Goal: Contribute content: Add original content to the website for others to see

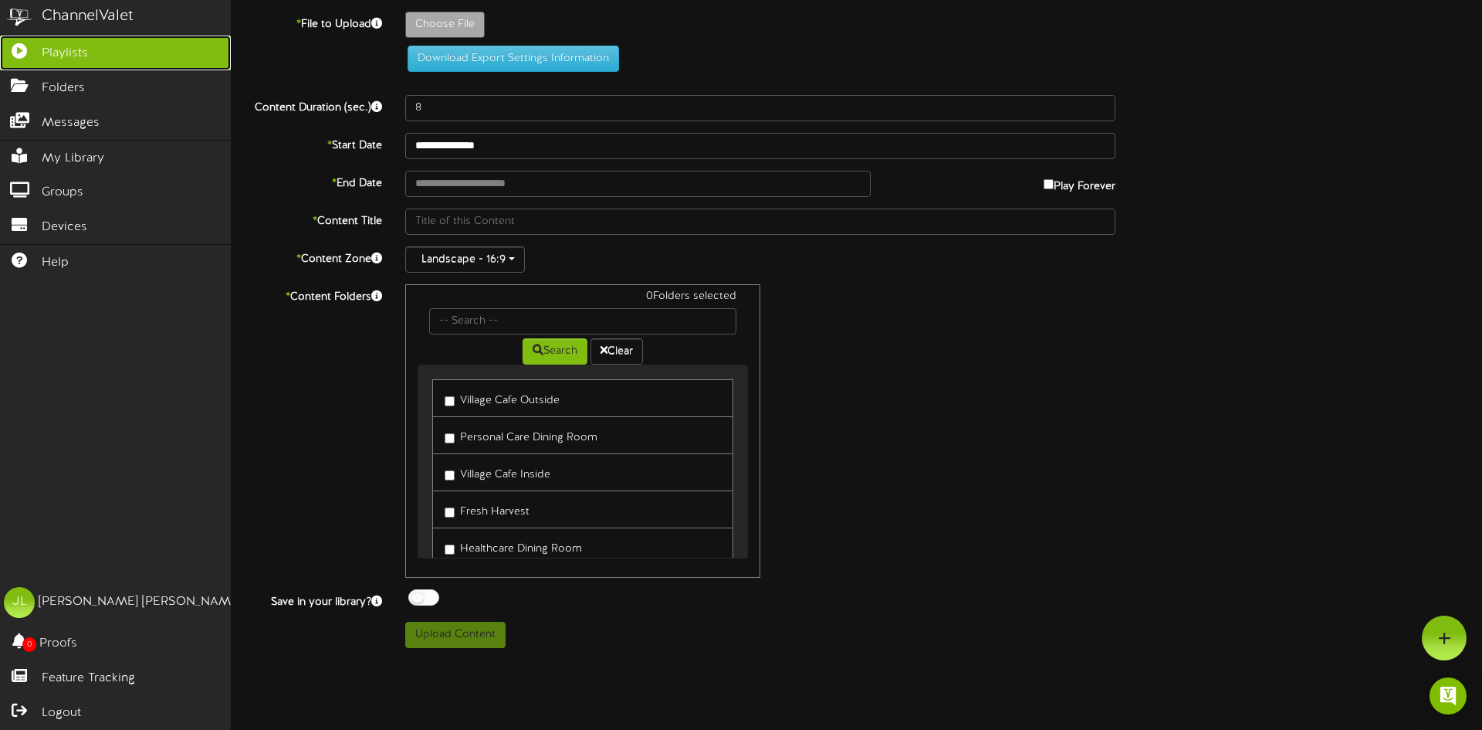
click at [34, 53] on icon at bounding box center [19, 49] width 39 height 12
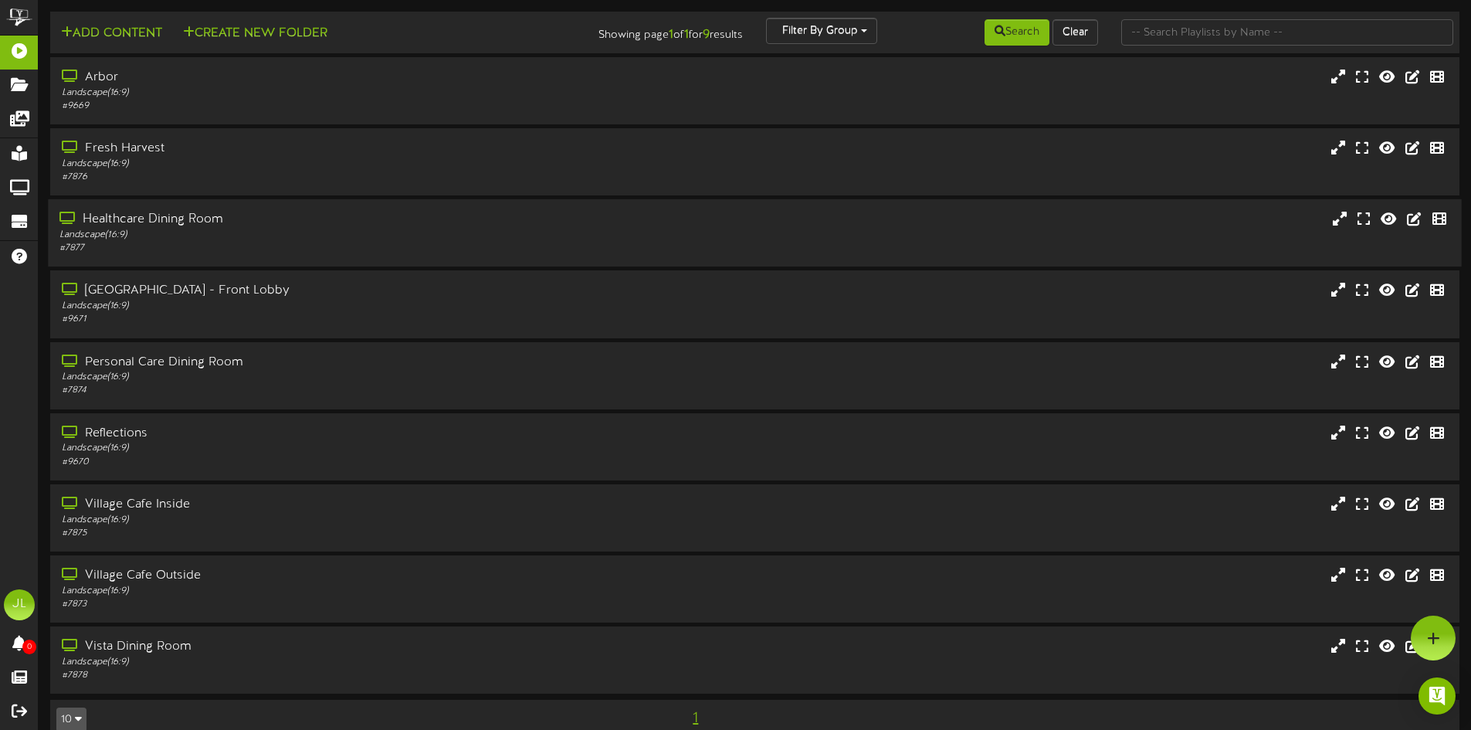
click at [250, 239] on div "Landscape ( 16:9 )" at bounding box center [342, 235] width 566 height 13
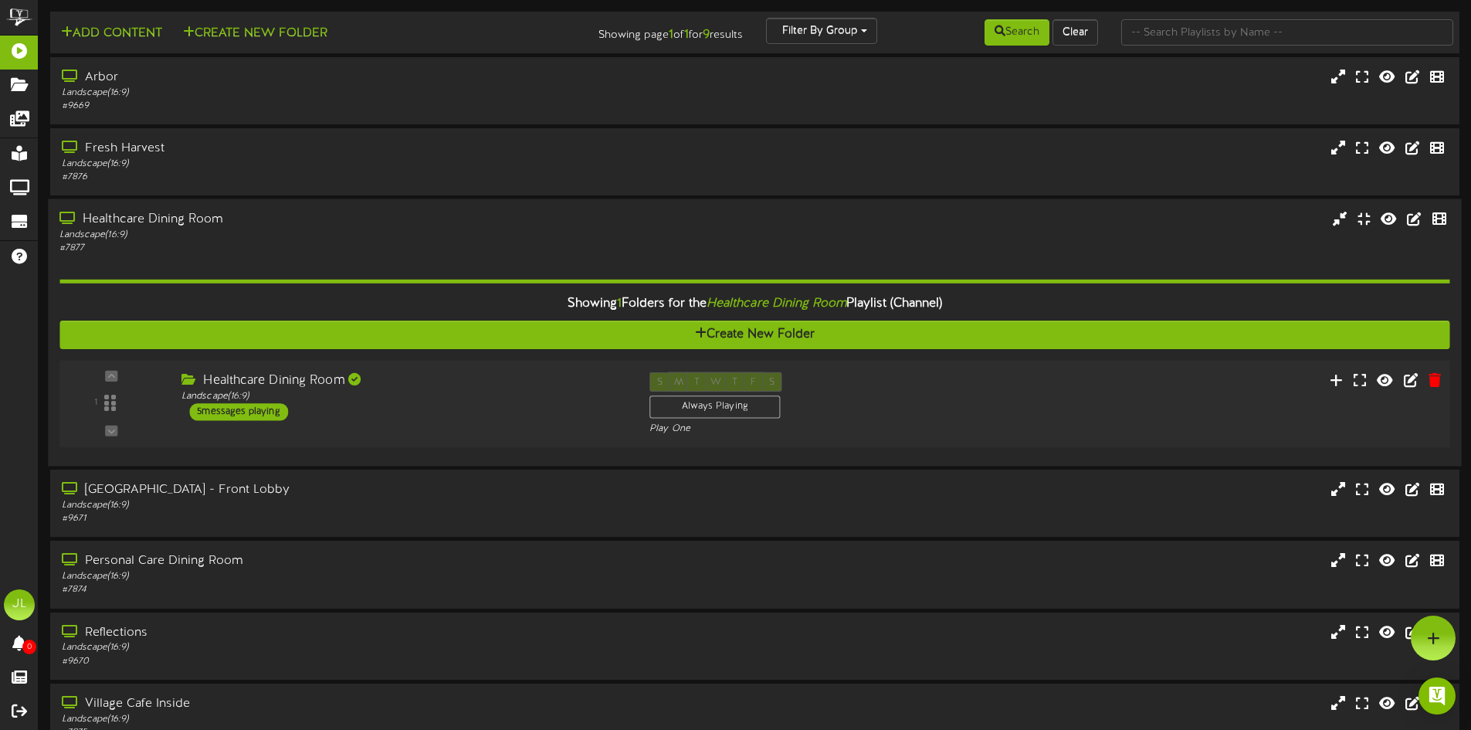
click at [254, 404] on div "5 messages playing" at bounding box center [238, 411] width 99 height 17
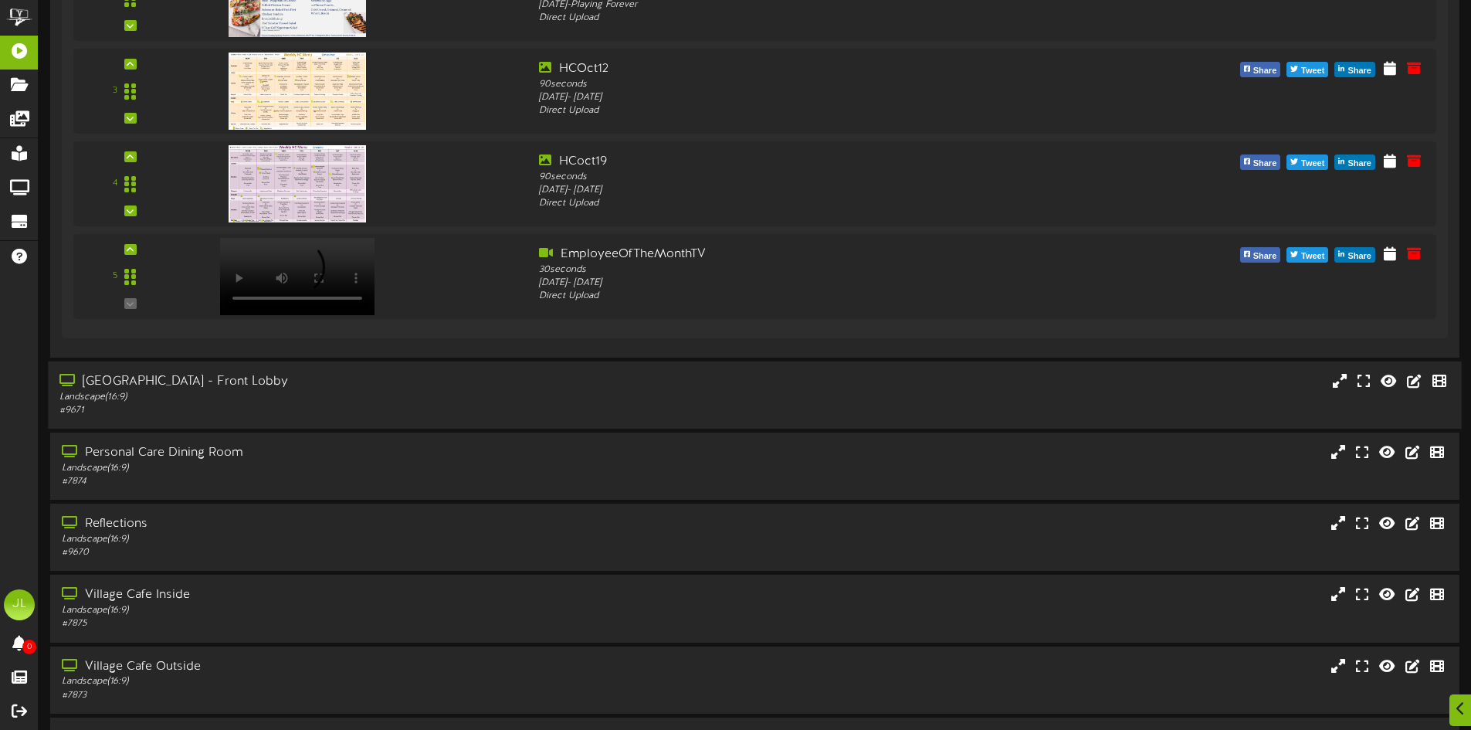
scroll to position [695, 0]
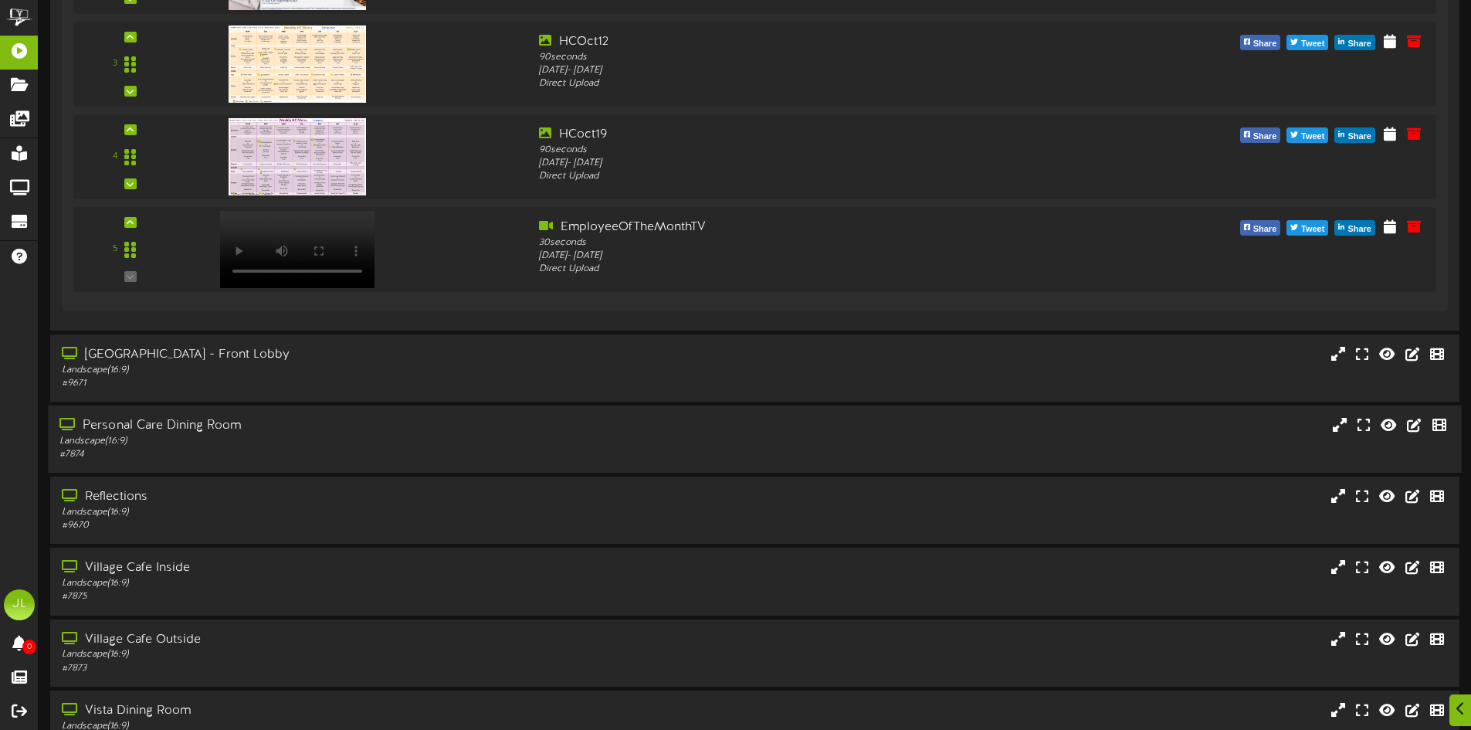
click at [249, 443] on div "Landscape ( 16:9 )" at bounding box center [342, 441] width 566 height 13
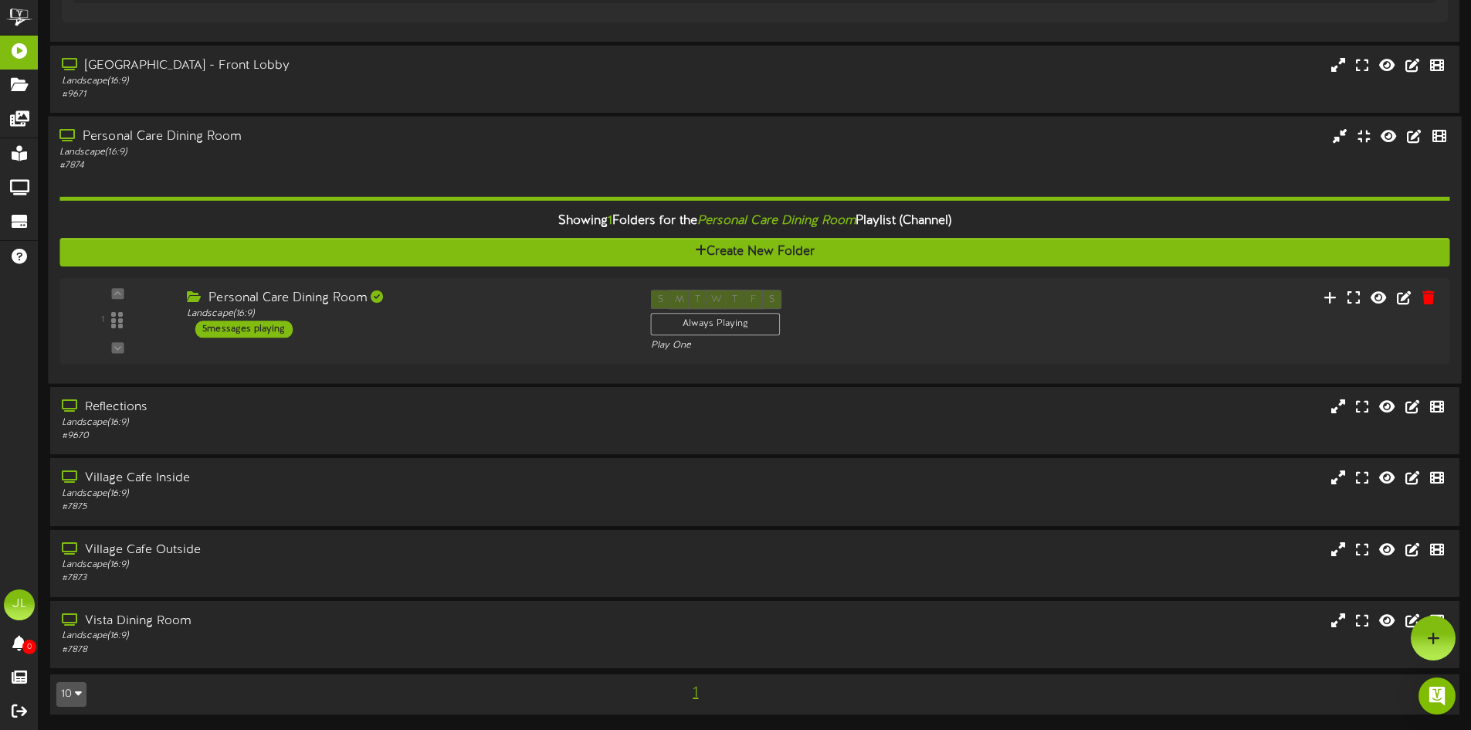
scroll to position [984, 0]
click at [253, 328] on div "5 messages playing" at bounding box center [238, 328] width 99 height 17
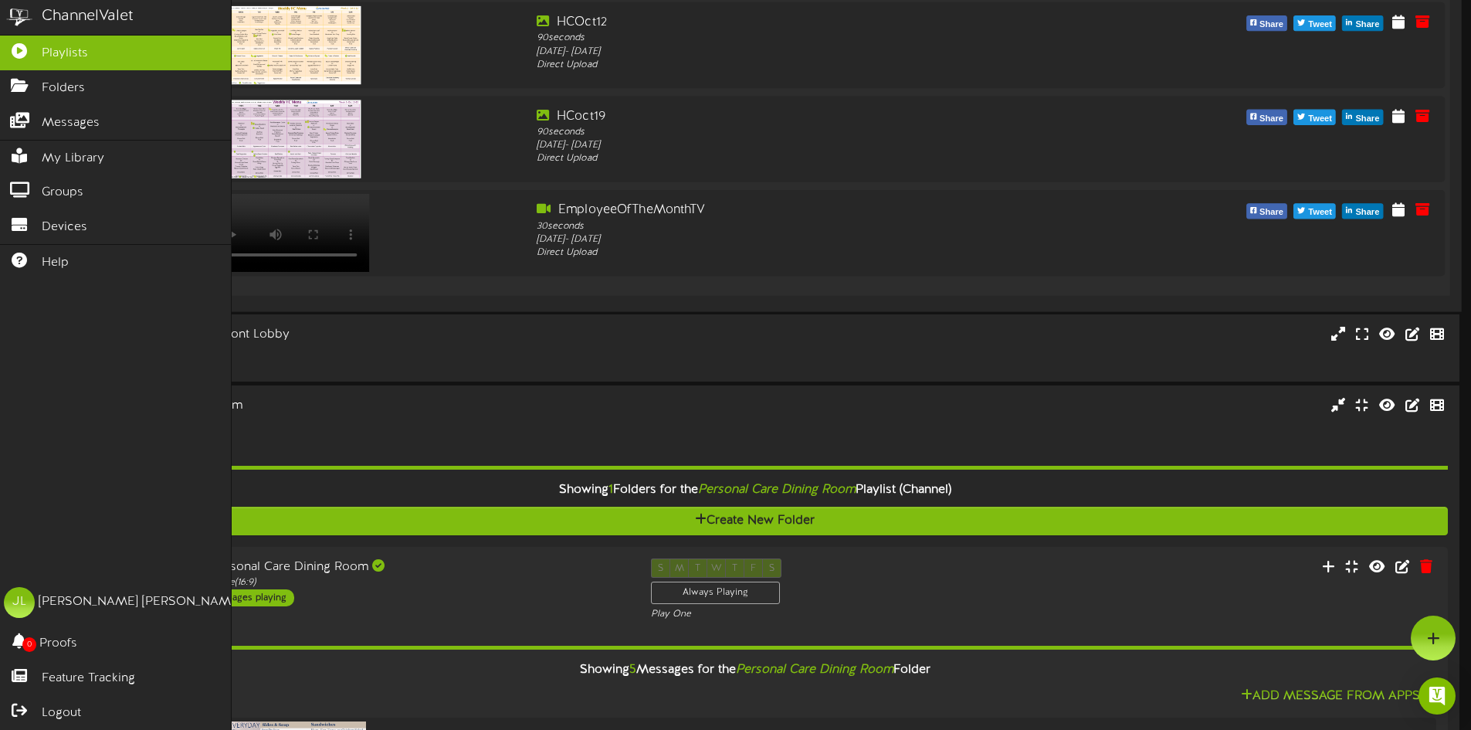
scroll to position [695, 0]
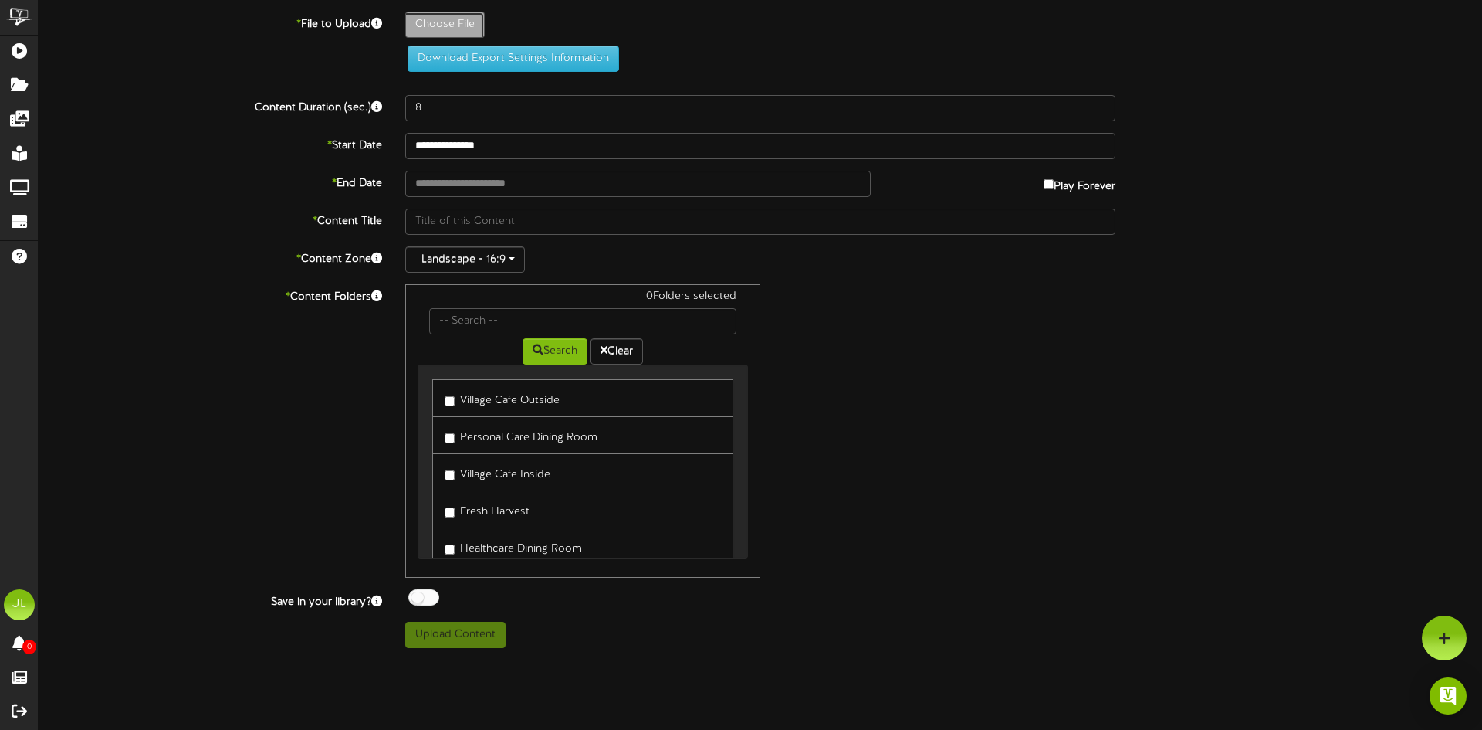
type input "**********"
type input "hcoct26"
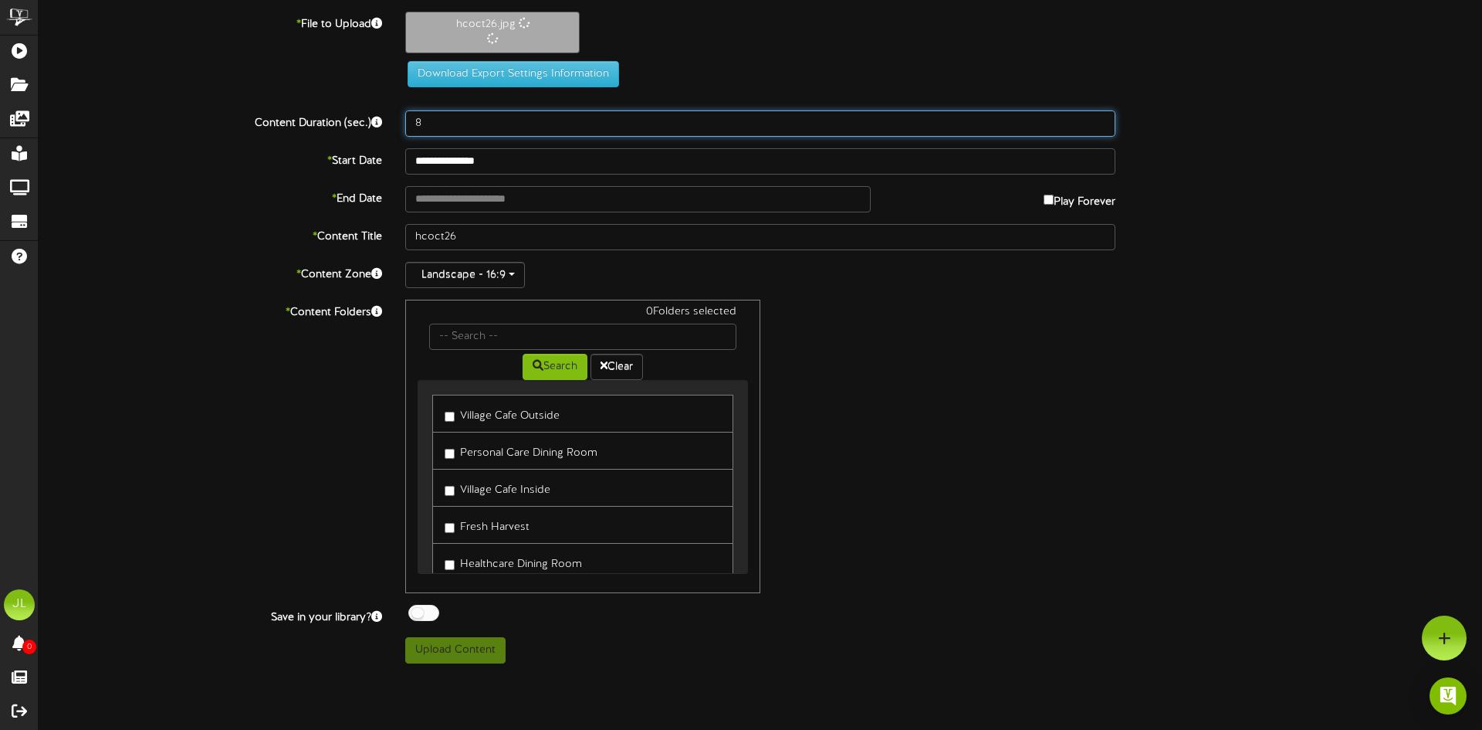
click at [456, 132] on input "8" at bounding box center [760, 123] width 710 height 26
type input "90"
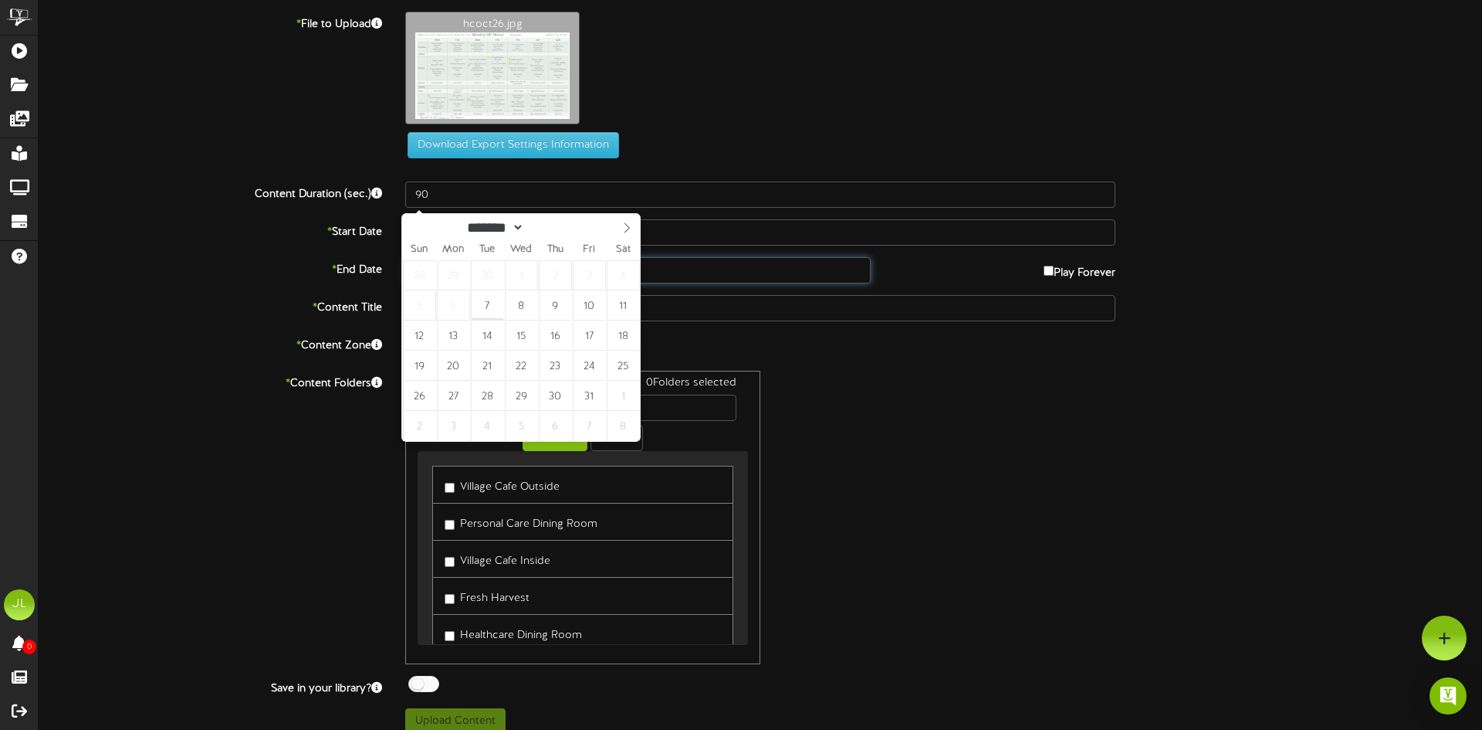
click at [456, 199] on div "**********" at bounding box center [761, 373] width 1444 height 723
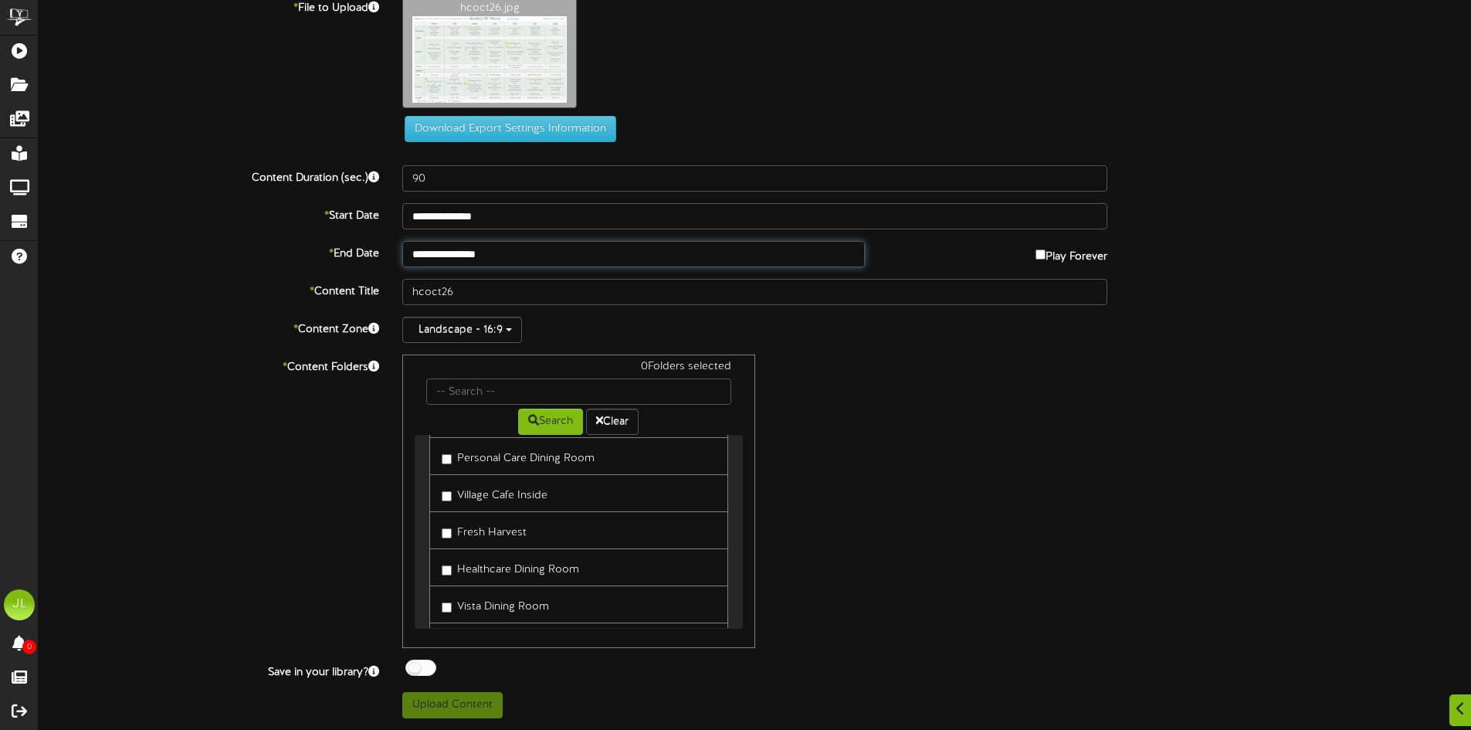
scroll to position [77, 0]
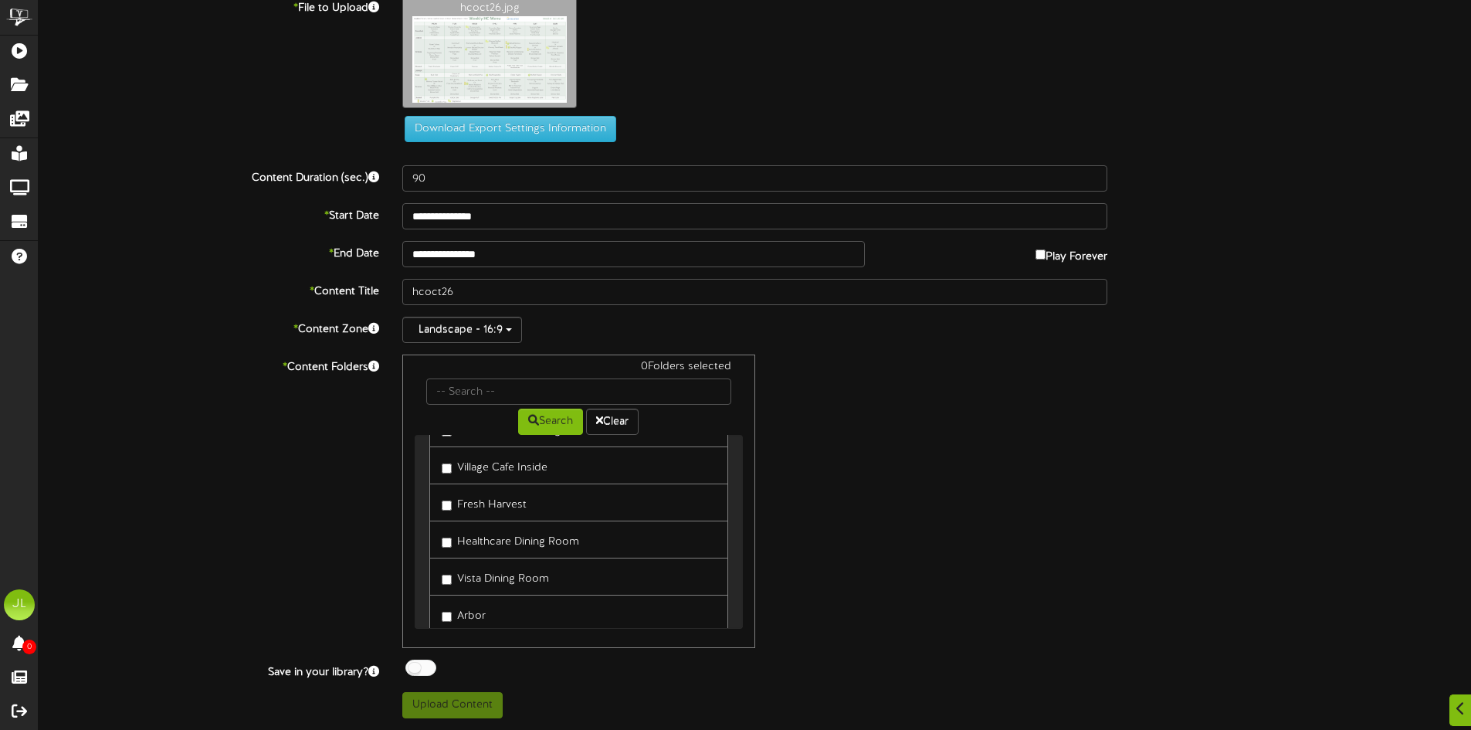
click at [441, 550] on link "Healthcare Dining Room" at bounding box center [578, 539] width 298 height 38
click at [442, 548] on label "Healthcare Dining Room" at bounding box center [510, 539] width 137 height 21
click at [476, 708] on button "Upload Content" at bounding box center [452, 705] width 100 height 26
type input "**********"
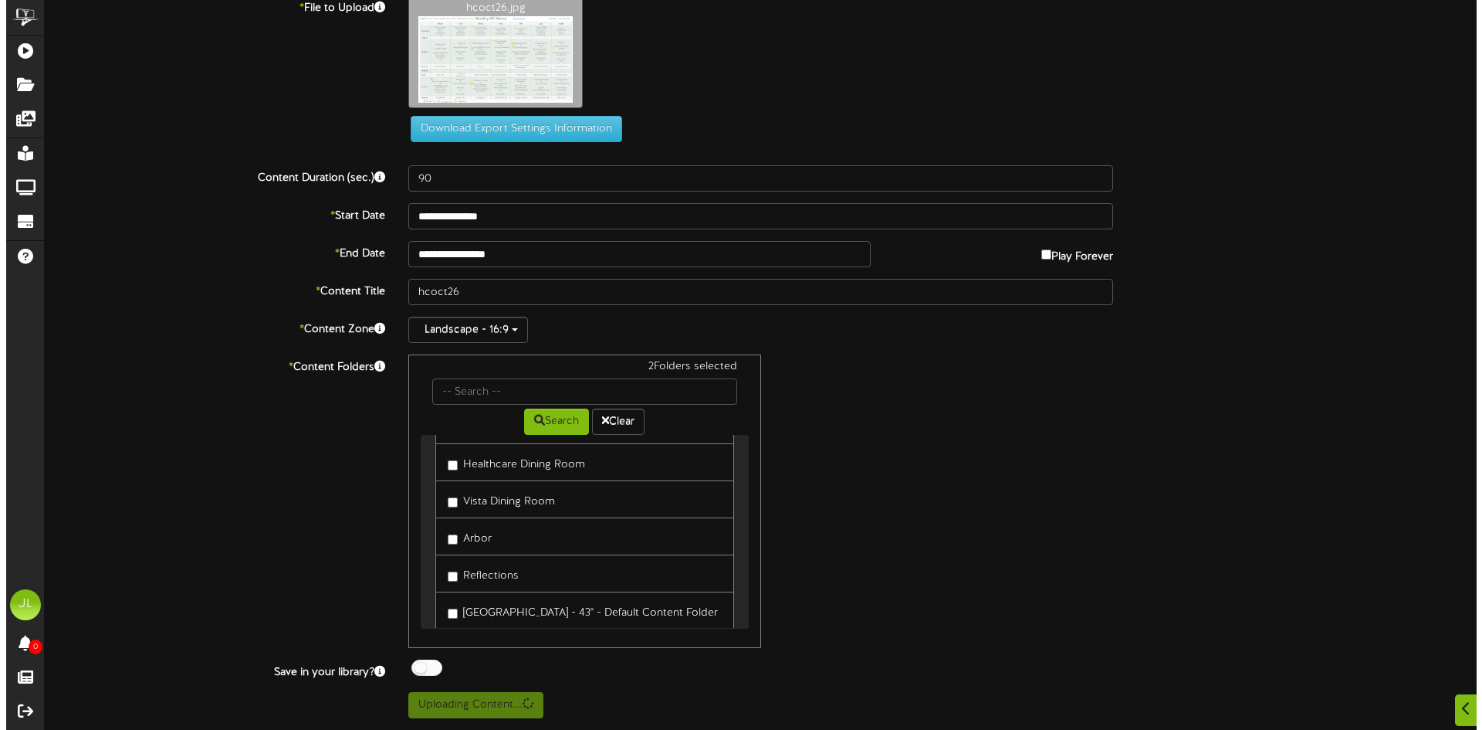
scroll to position [0, 0]
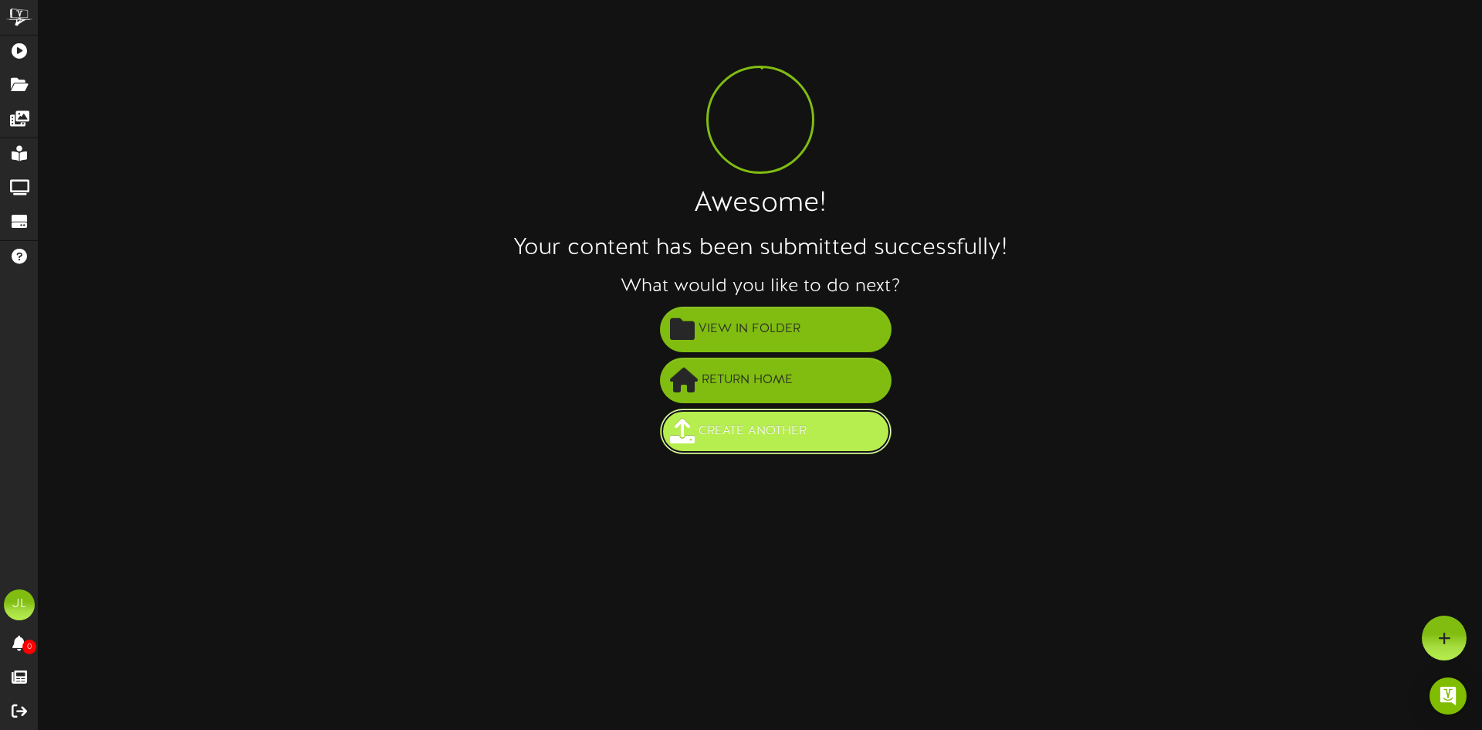
click at [770, 445] on button "Create Another" at bounding box center [776, 431] width 232 height 46
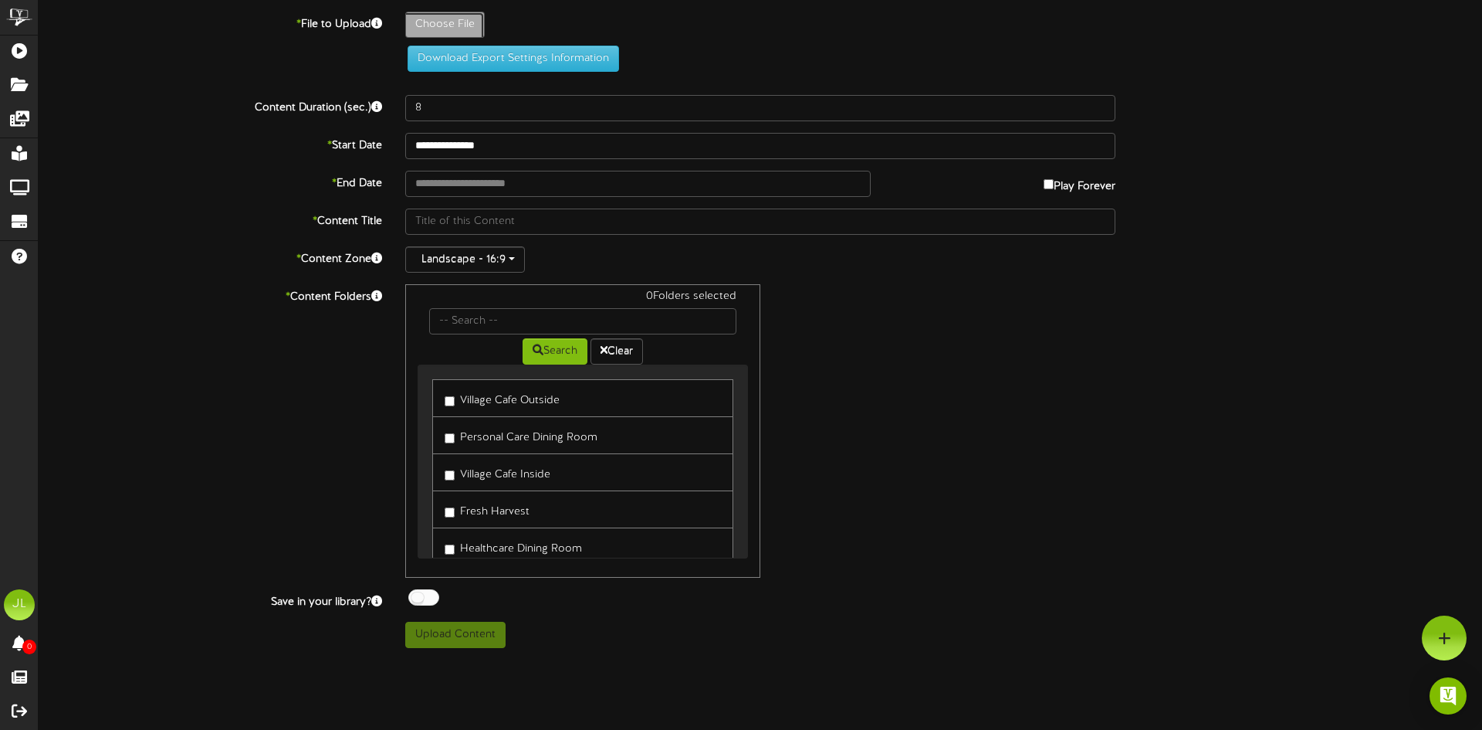
type input "**********"
type input "PCoct26"
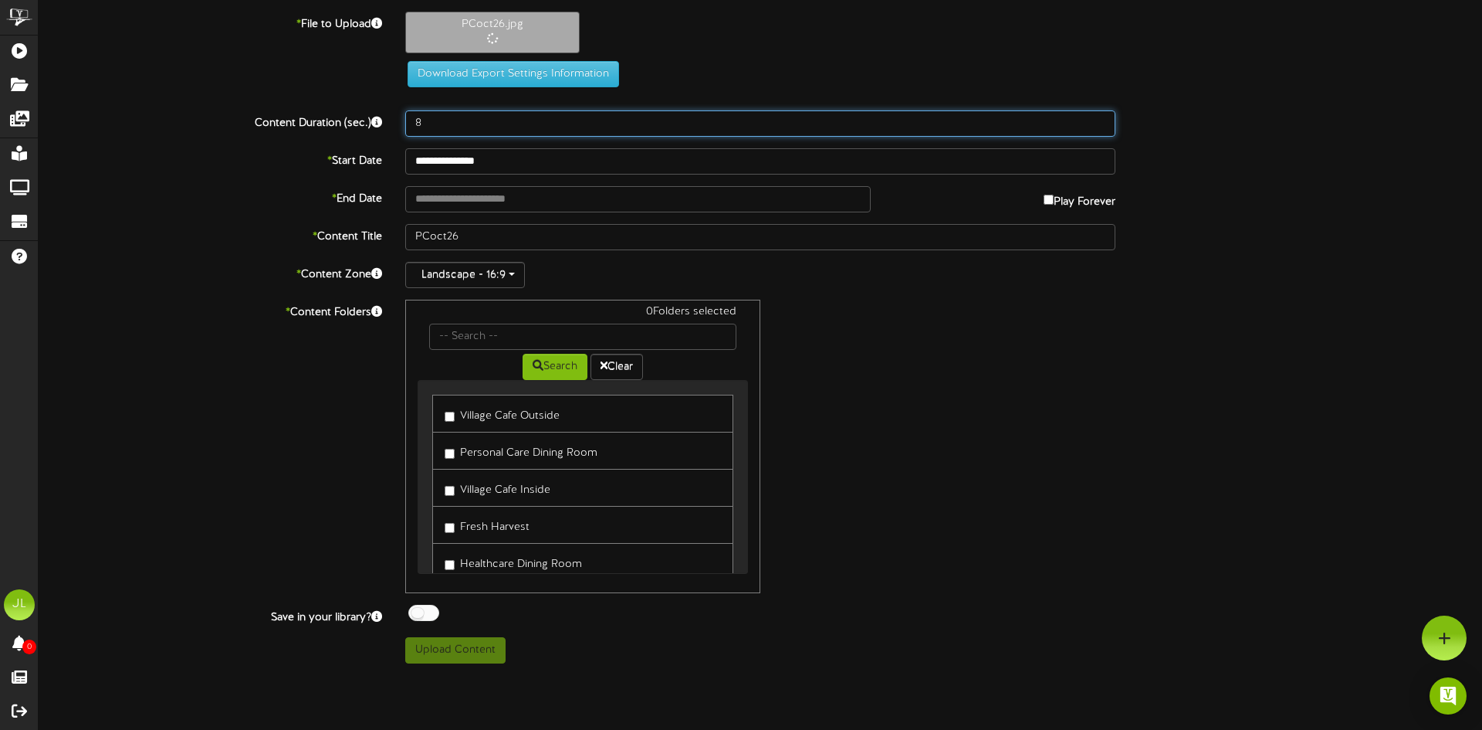
click at [462, 130] on input "8" at bounding box center [760, 123] width 710 height 26
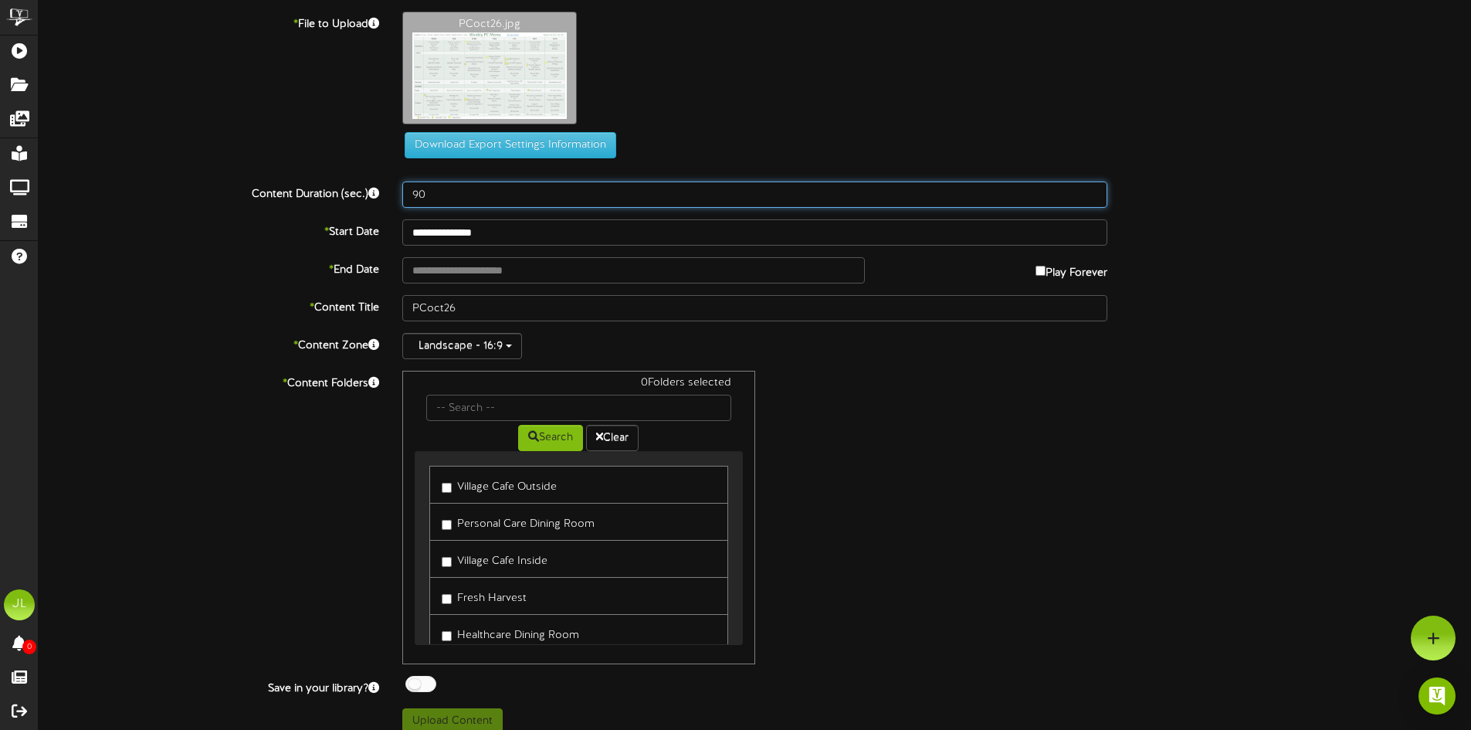
type input "90"
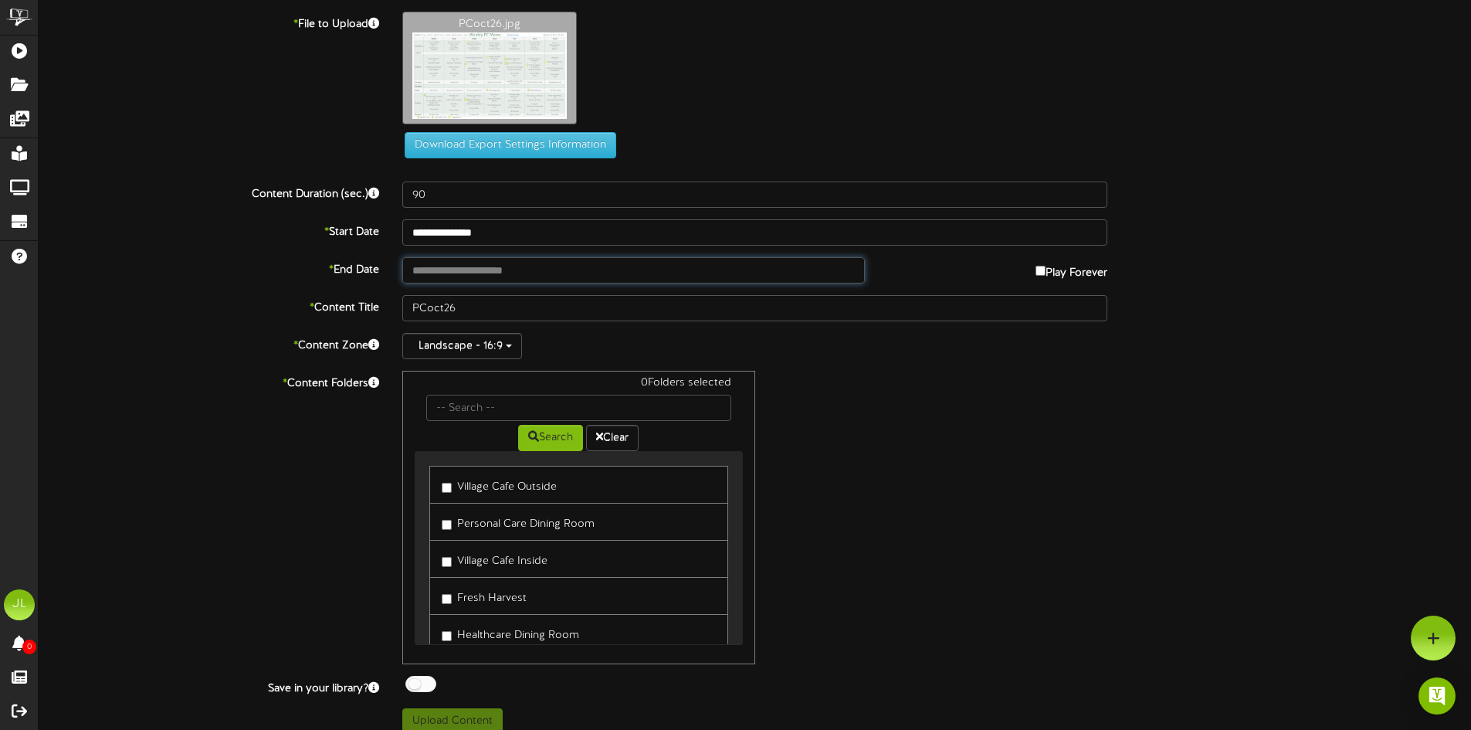
click at [445, 273] on input "text" at bounding box center [633, 270] width 462 height 26
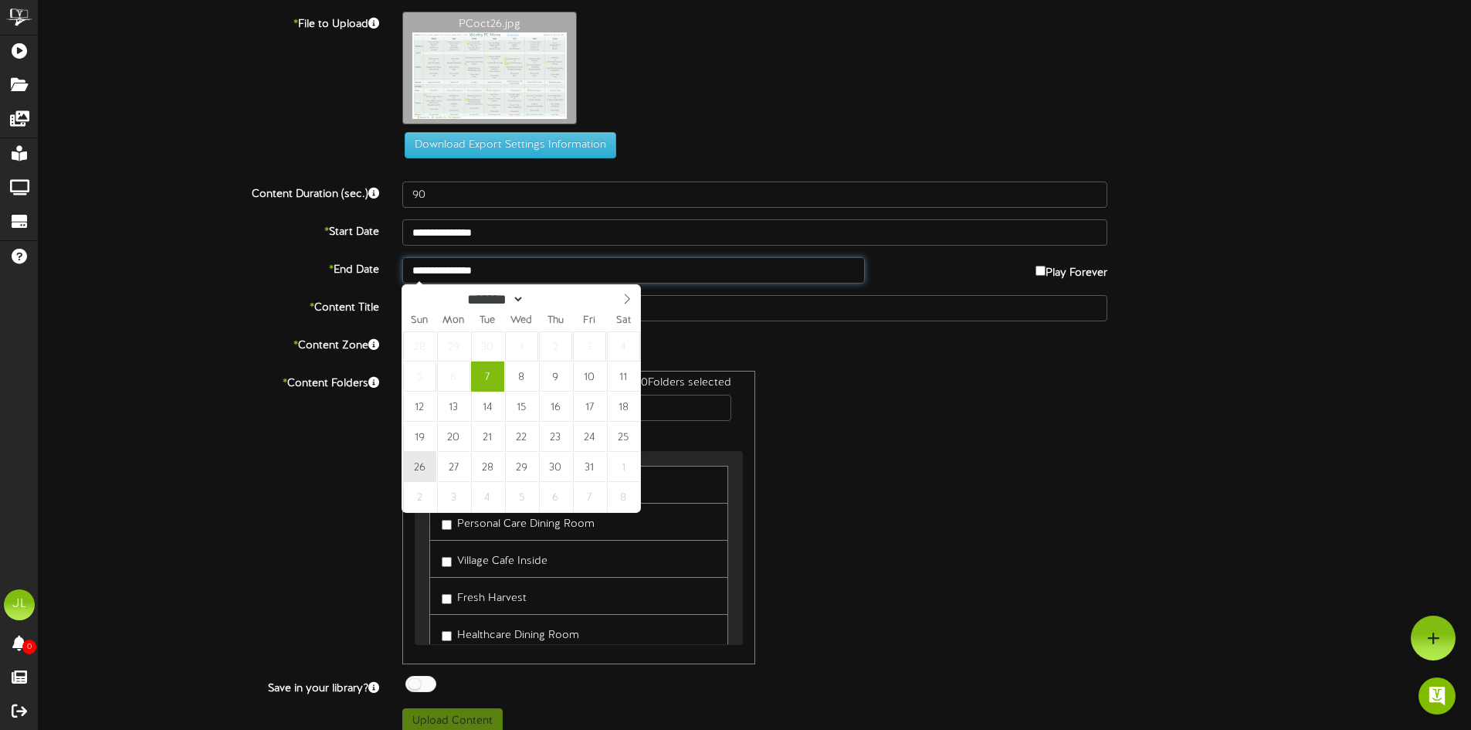
type input "**********"
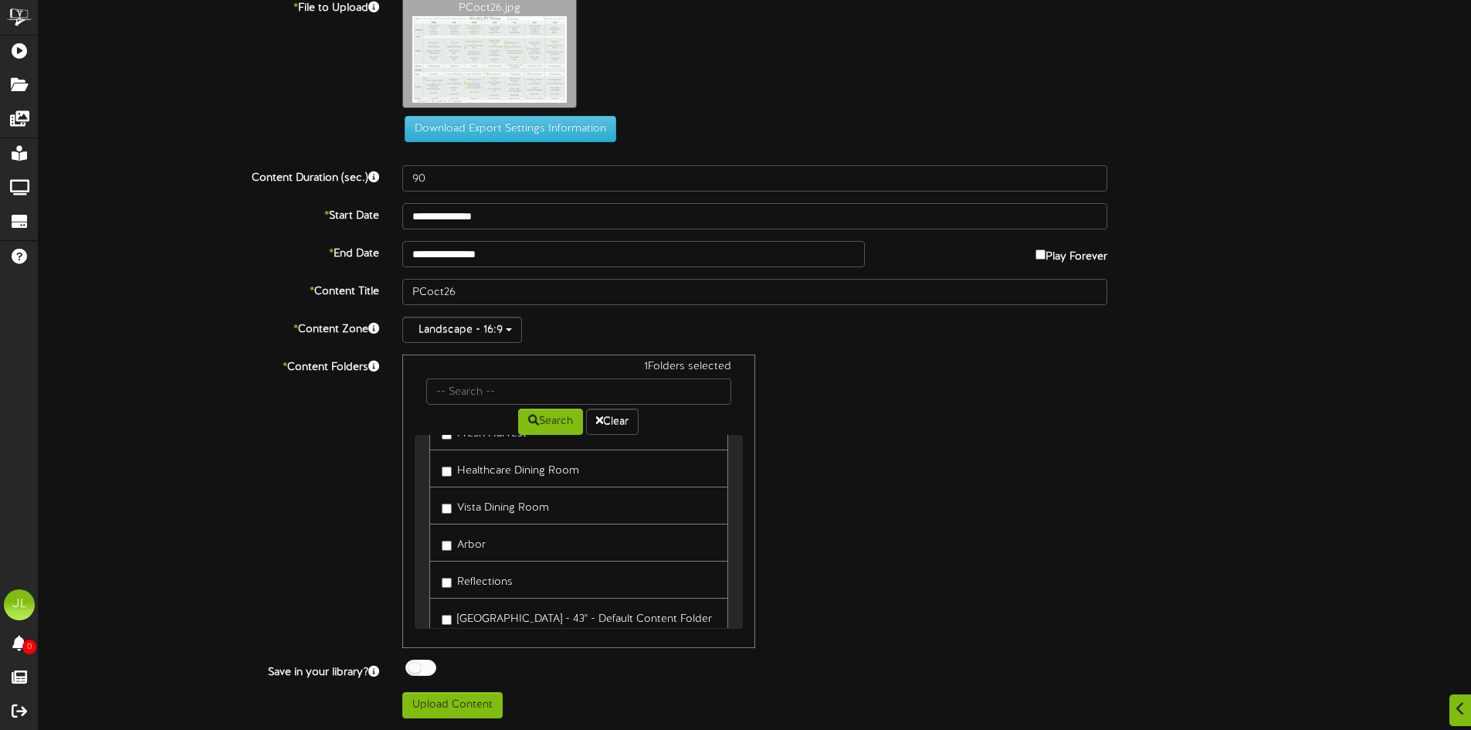
scroll to position [154, 0]
click at [440, 699] on button "Upload Content" at bounding box center [452, 705] width 100 height 26
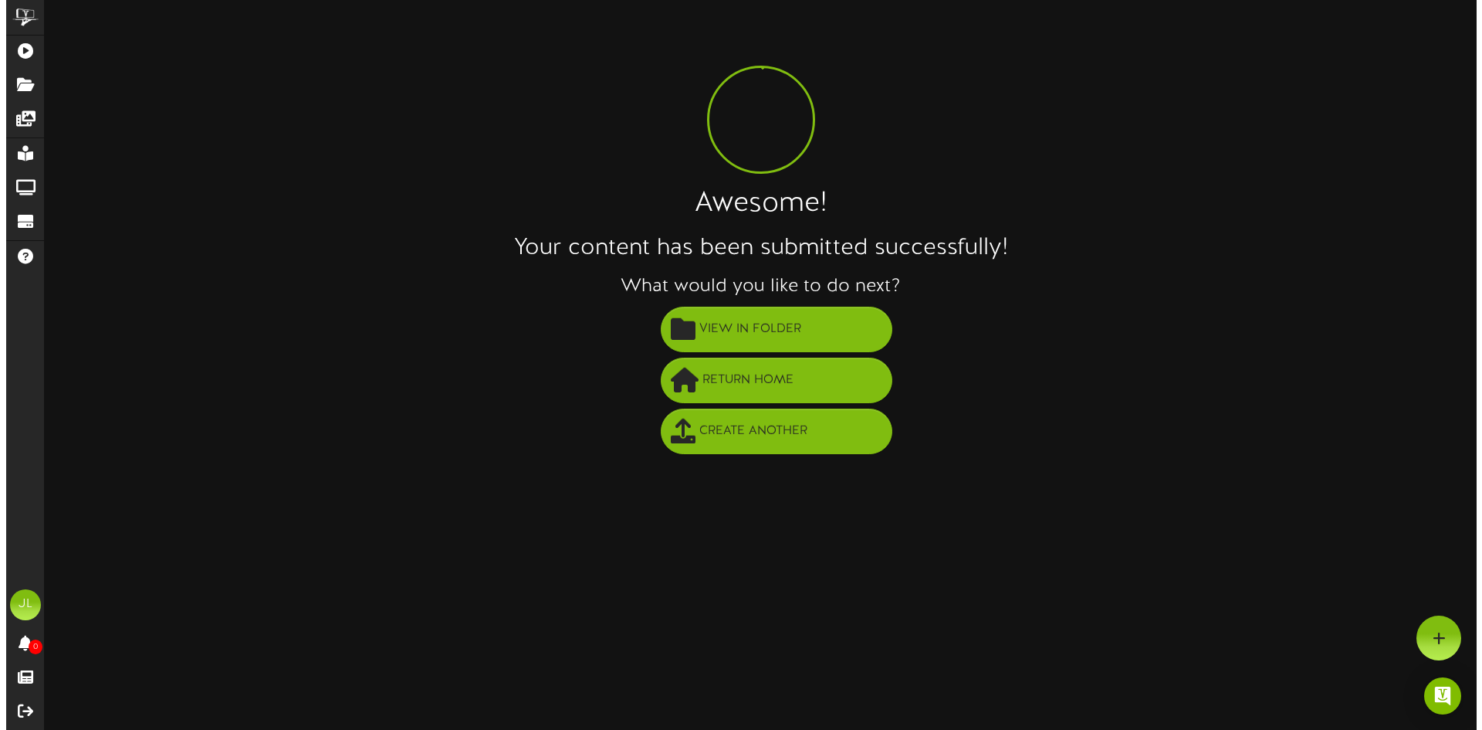
scroll to position [0, 0]
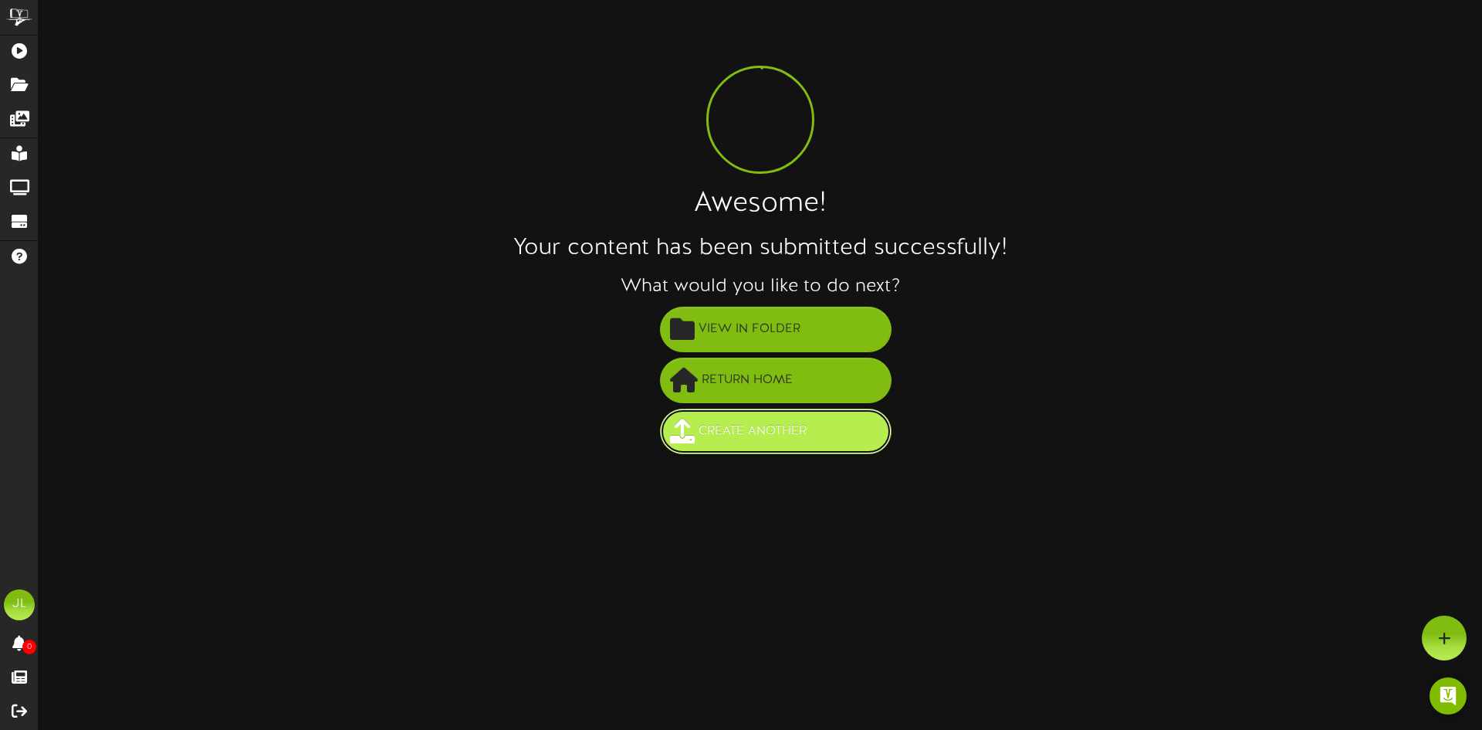
click at [759, 439] on span "Create Another" at bounding box center [753, 430] width 116 height 25
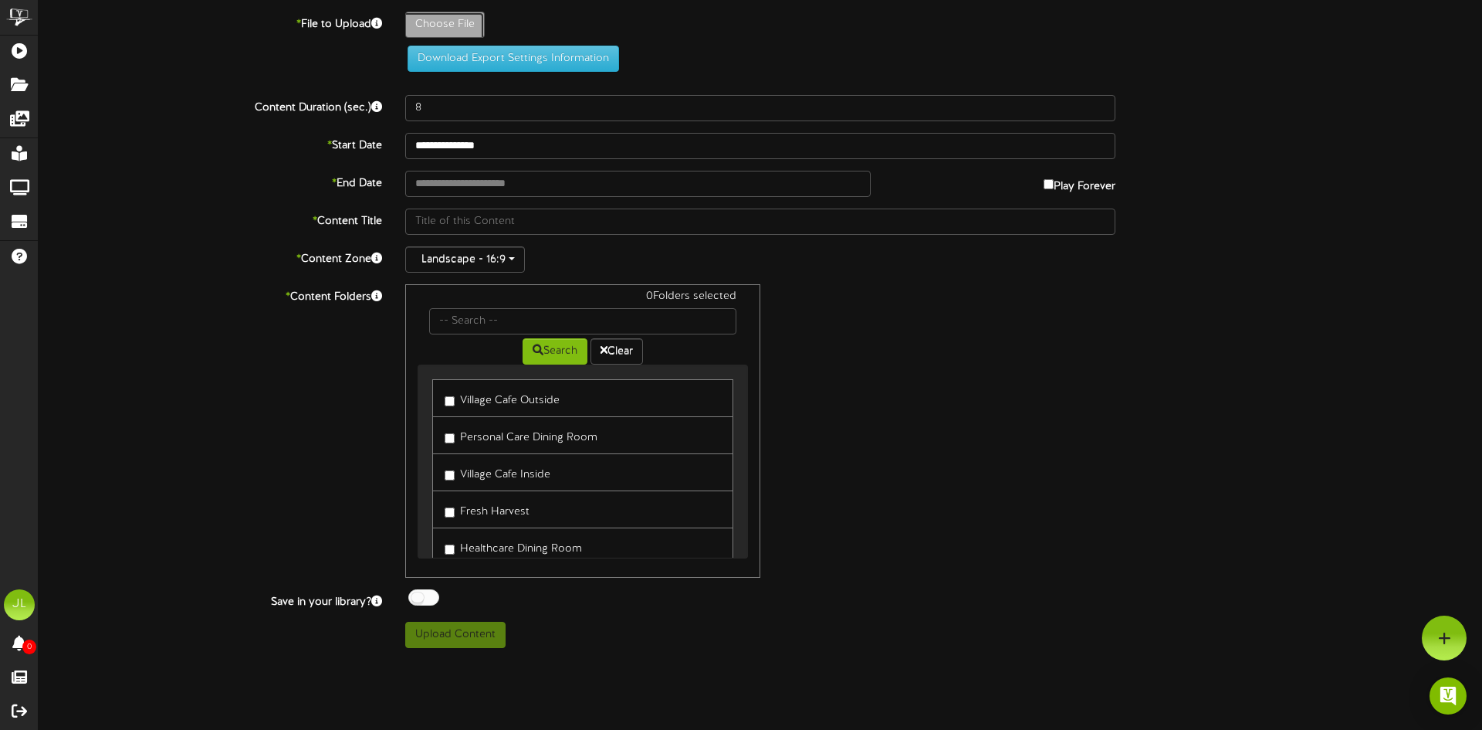
type input "**********"
type input "Vistaoct26new"
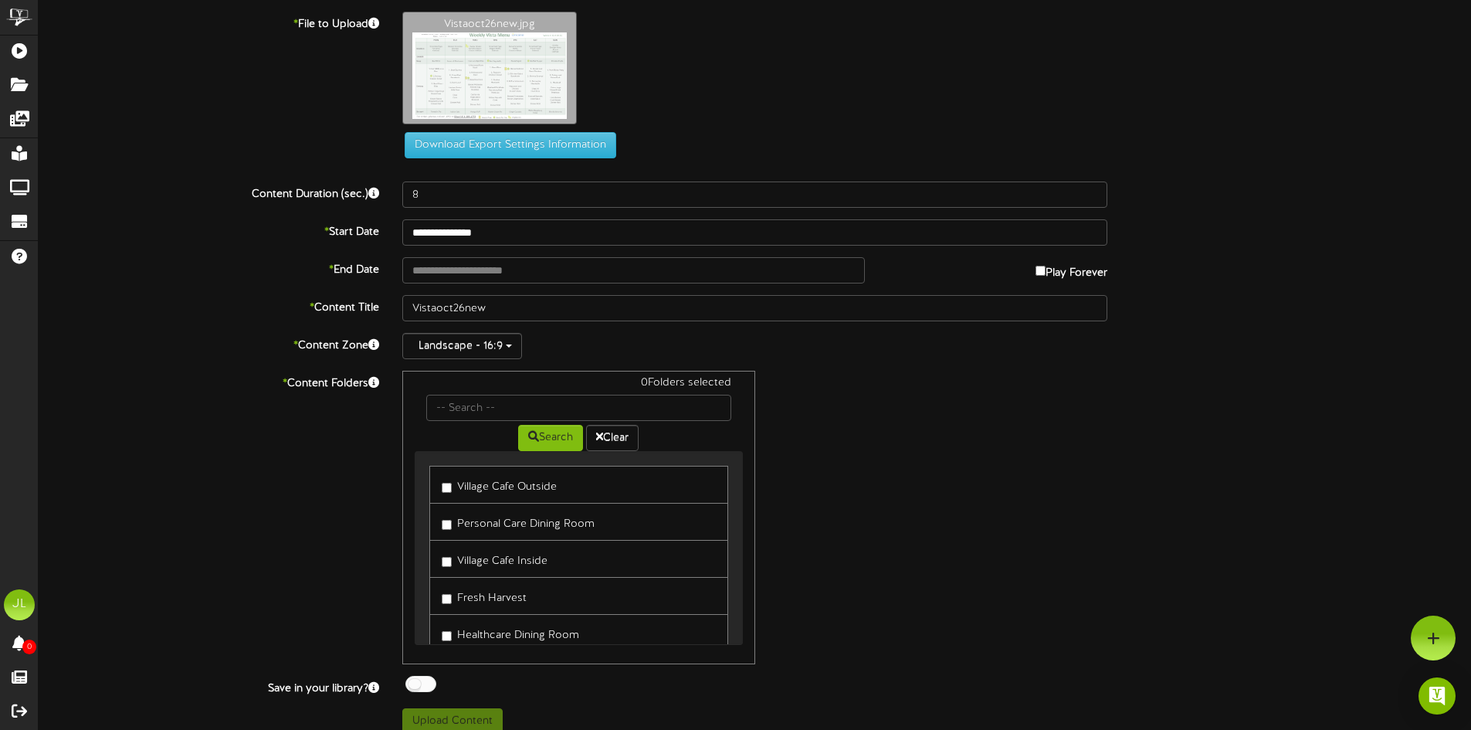
click at [457, 124] on label "Vistaoct26new.jpg" at bounding box center [489, 68] width 174 height 113
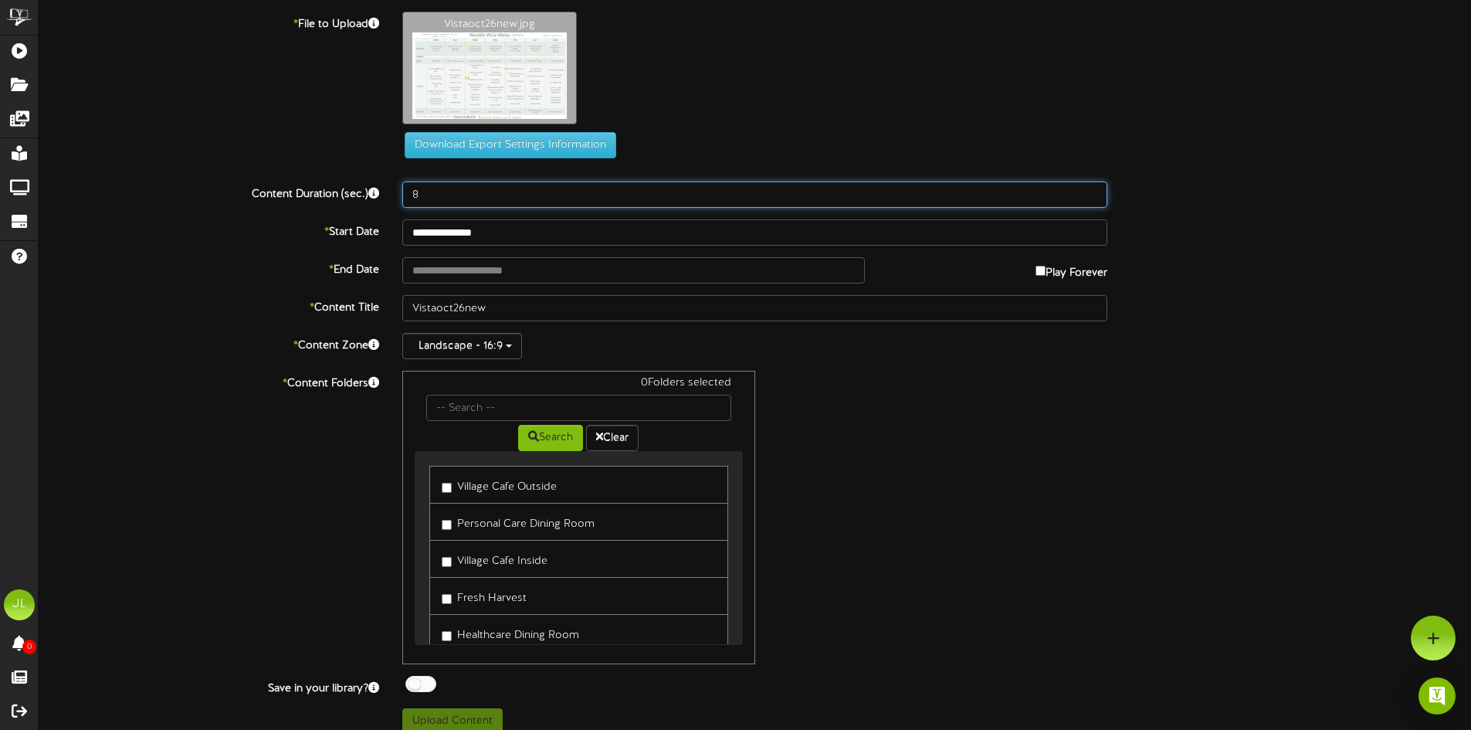
click at [458, 190] on input "8" at bounding box center [754, 194] width 705 height 26
type input "90"
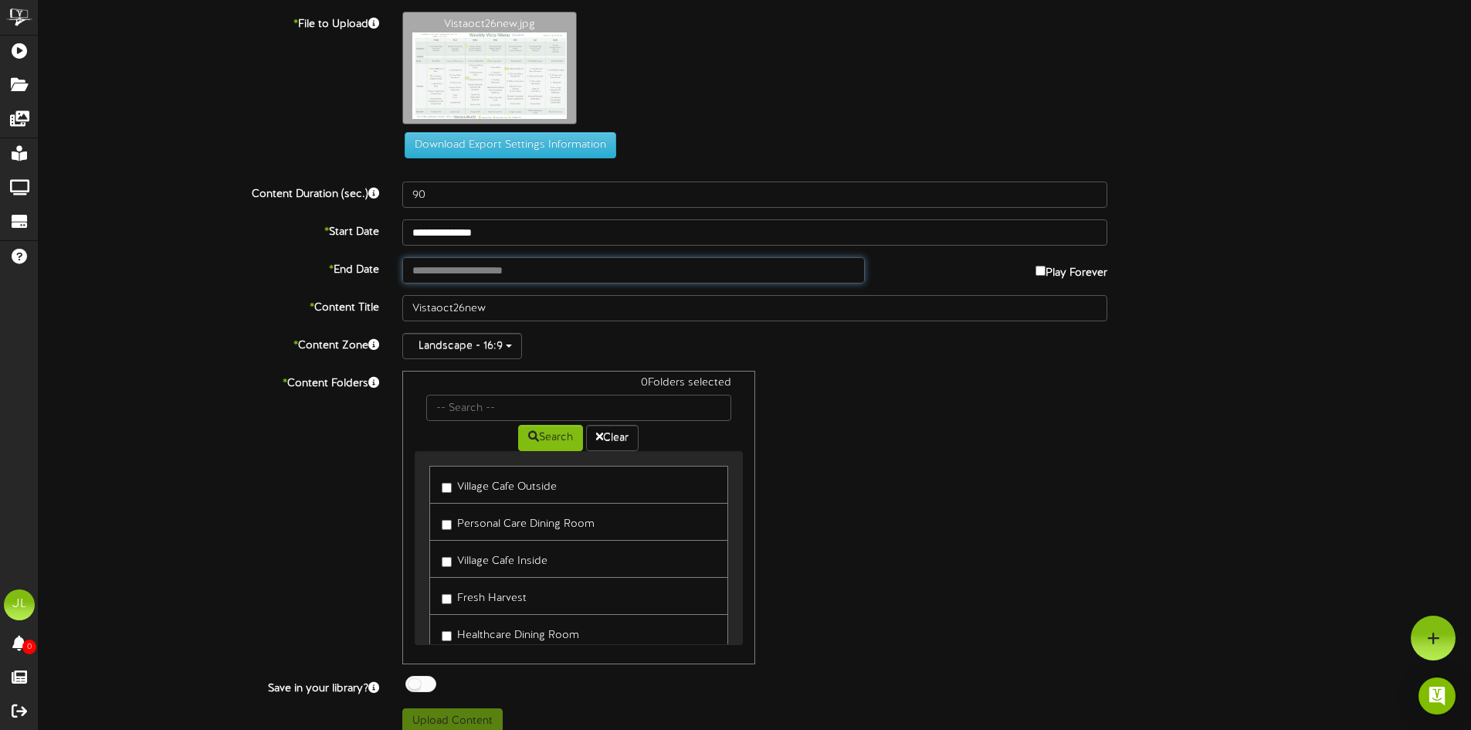
click at [465, 273] on input "text" at bounding box center [633, 270] width 462 height 26
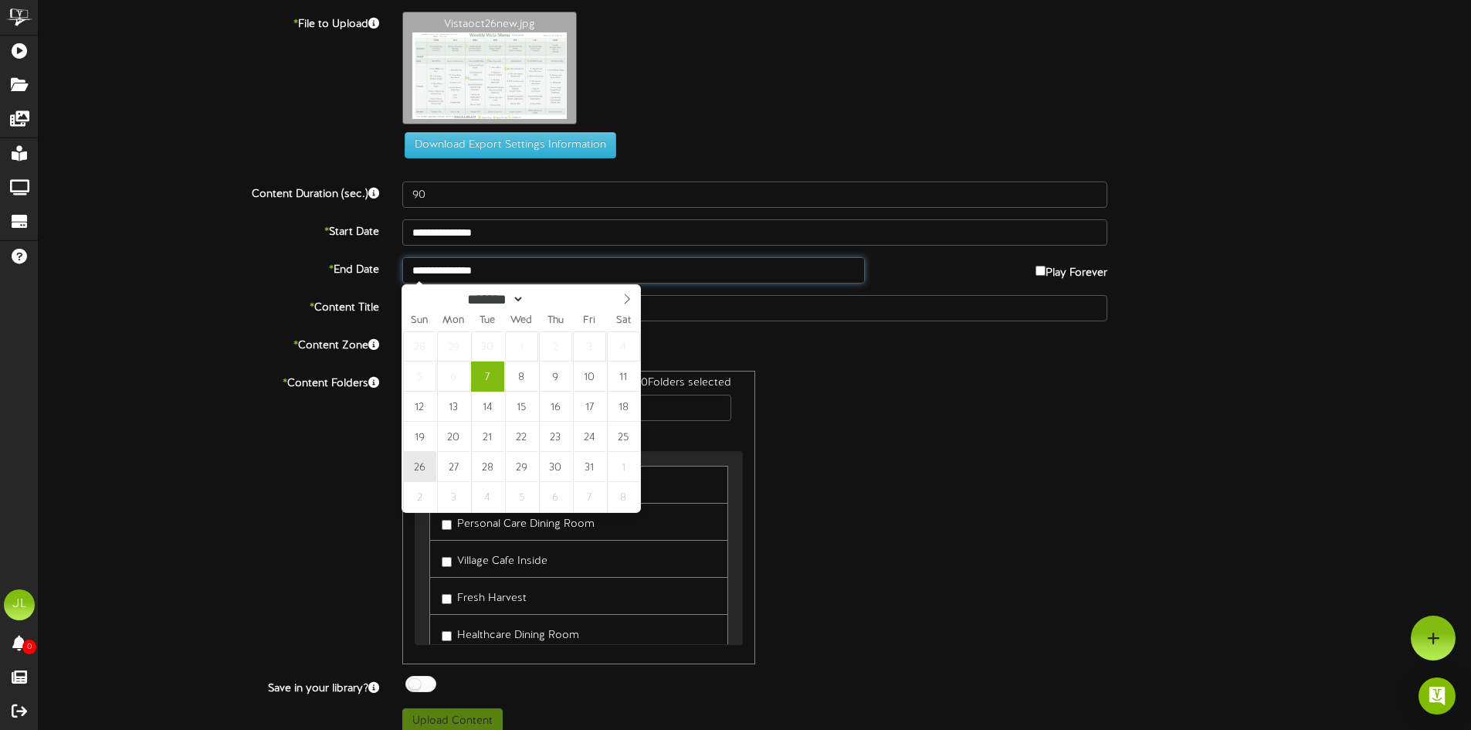
type input "**********"
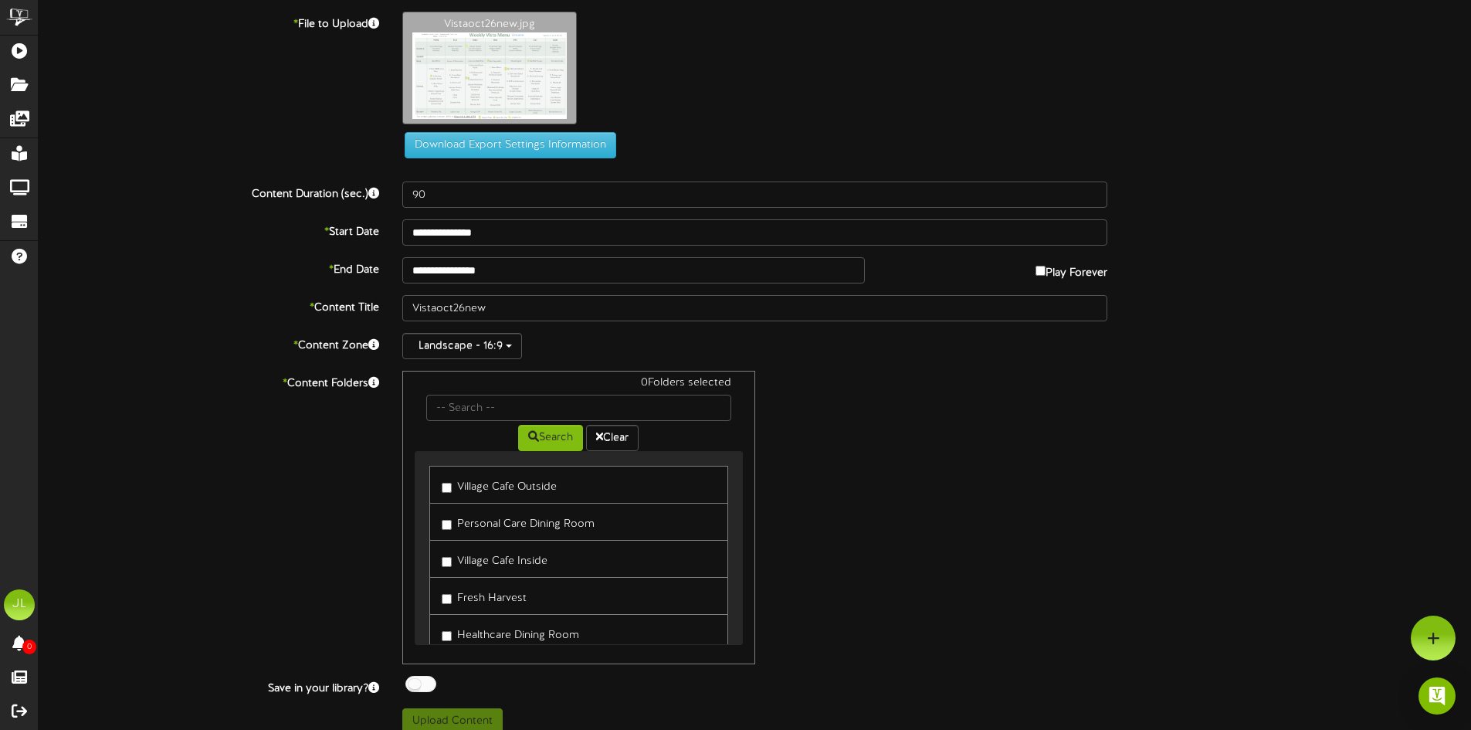
click at [452, 593] on label "Fresh Harvest" at bounding box center [484, 595] width 85 height 21
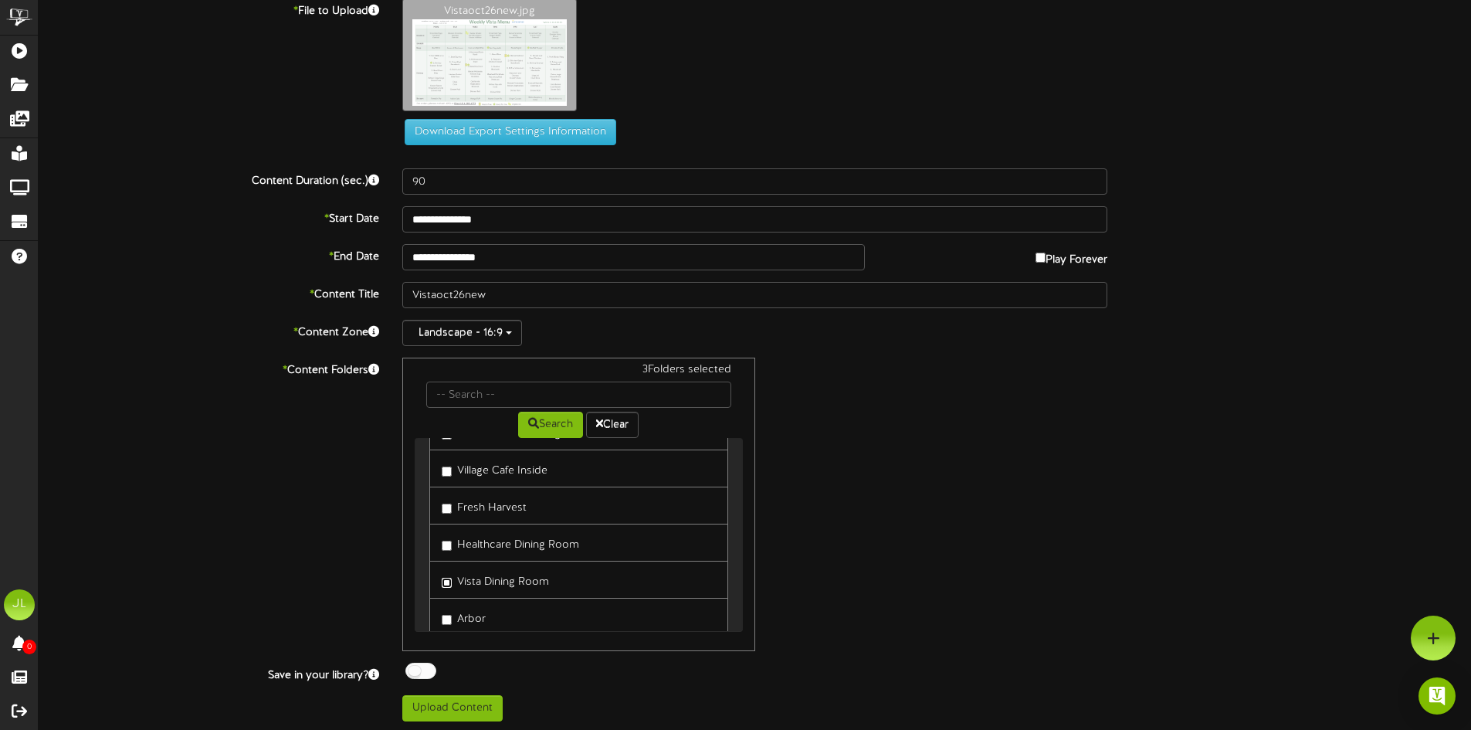
scroll to position [16, 0]
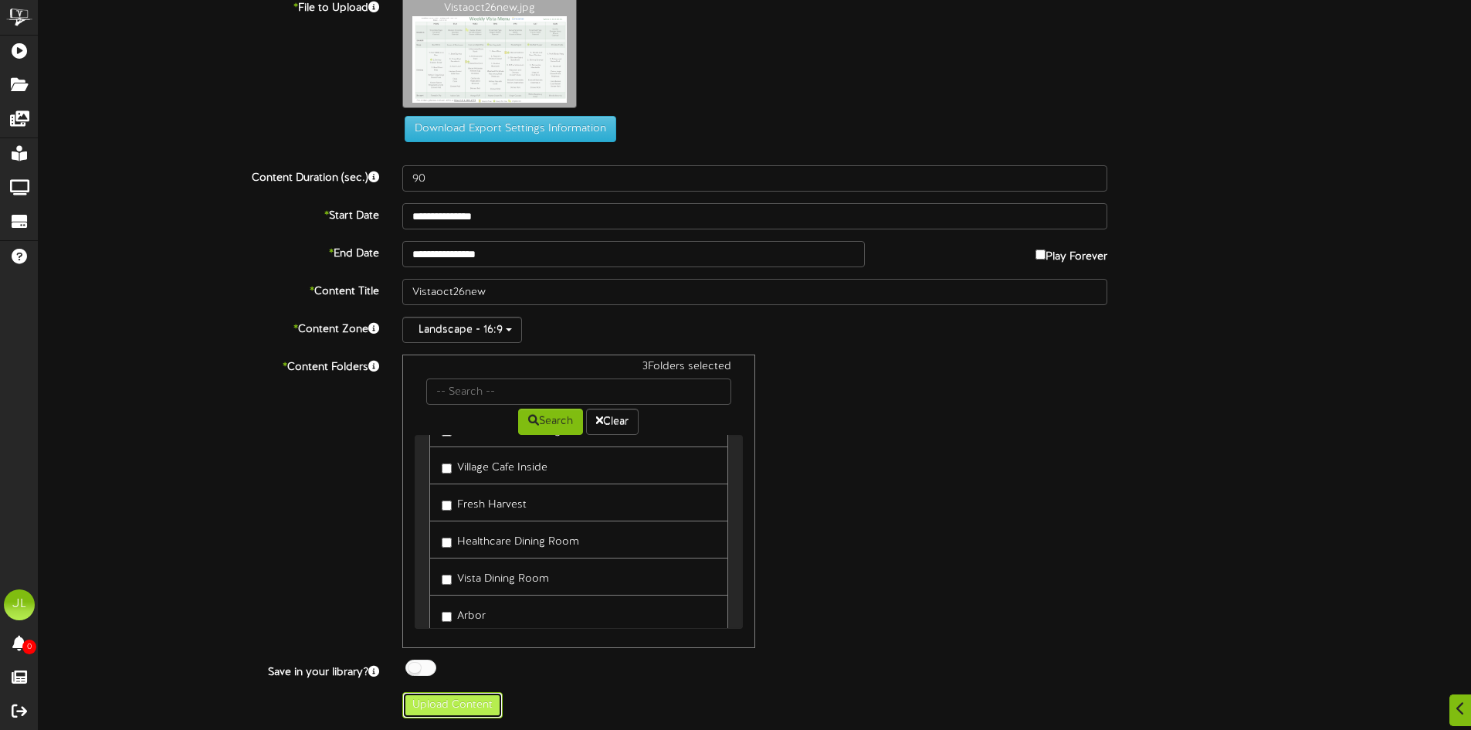
click at [426, 697] on button "Upload Content" at bounding box center [452, 705] width 100 height 26
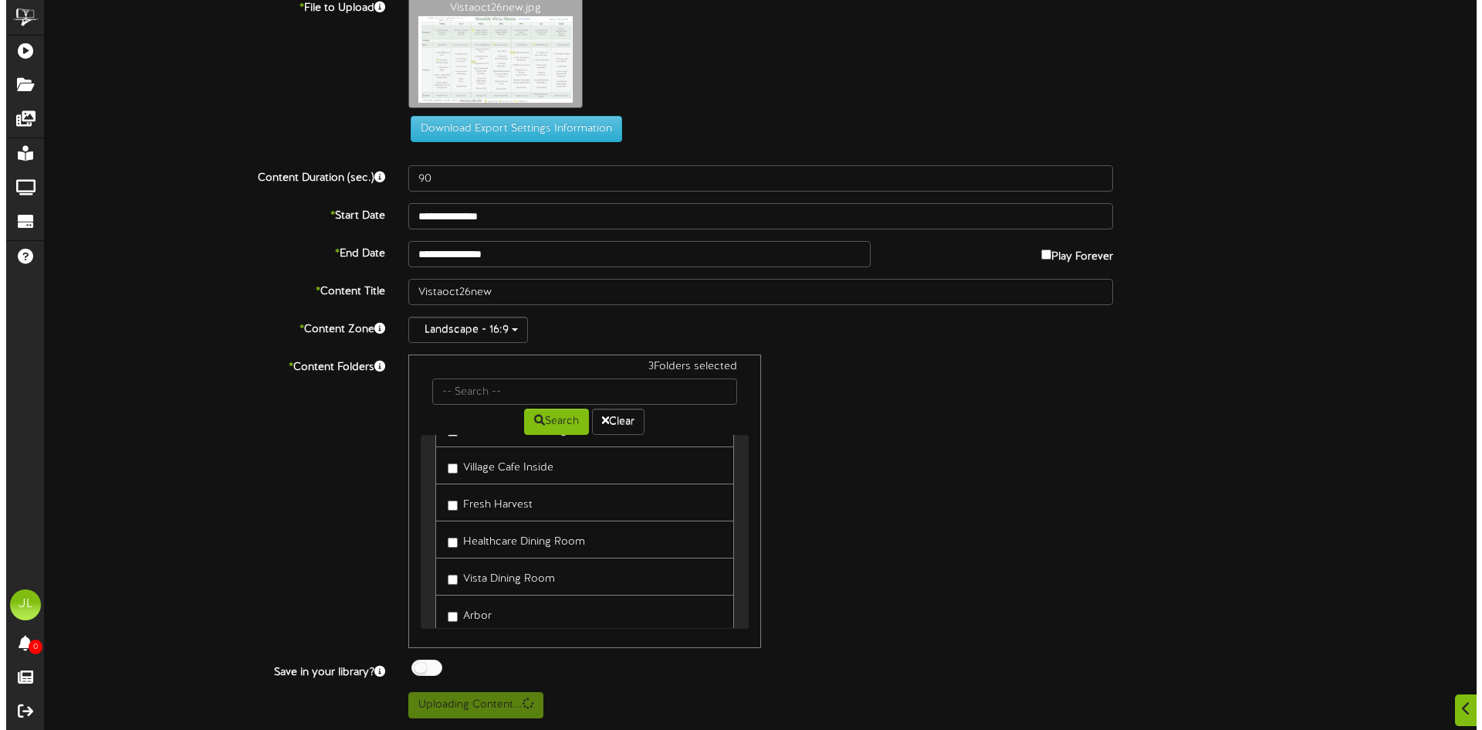
scroll to position [0, 0]
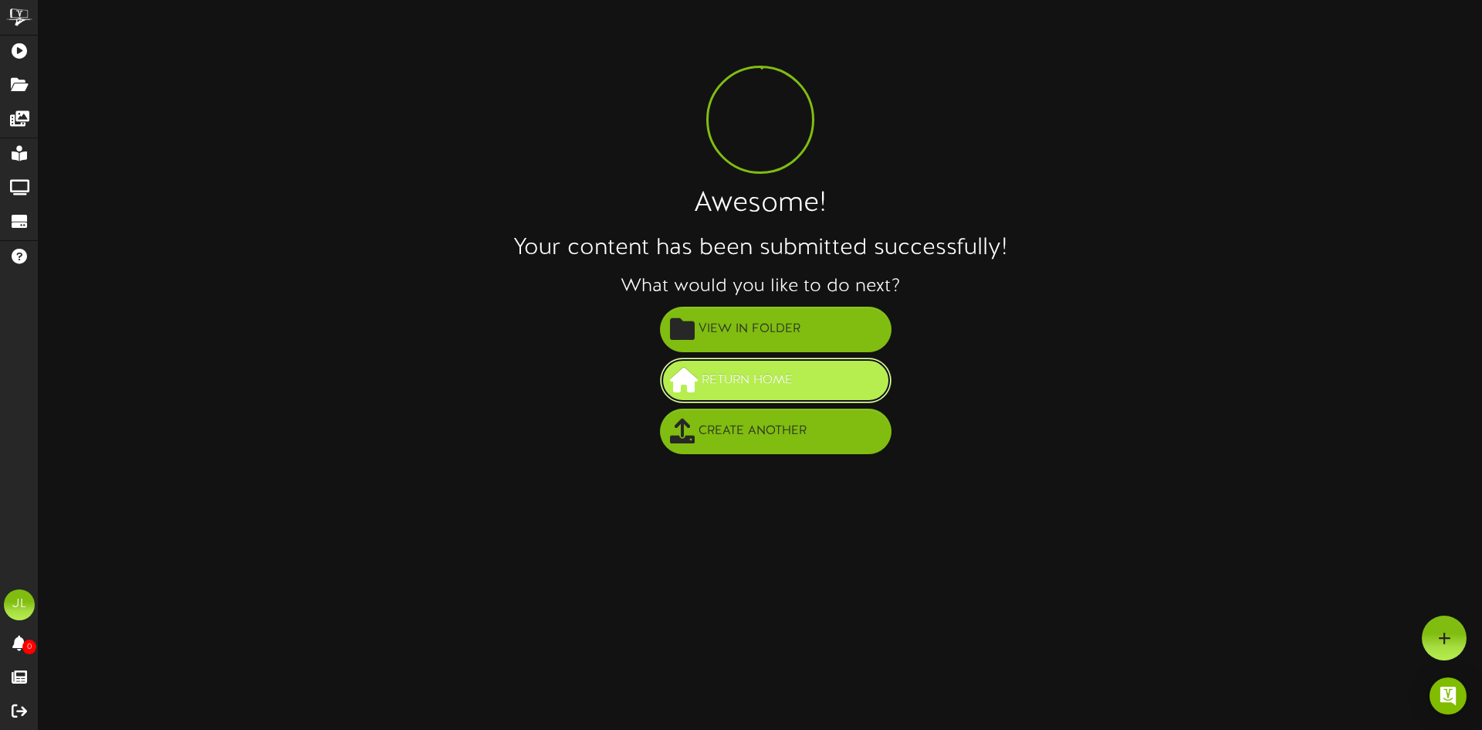
click at [771, 391] on span "Return Home" at bounding box center [747, 380] width 99 height 25
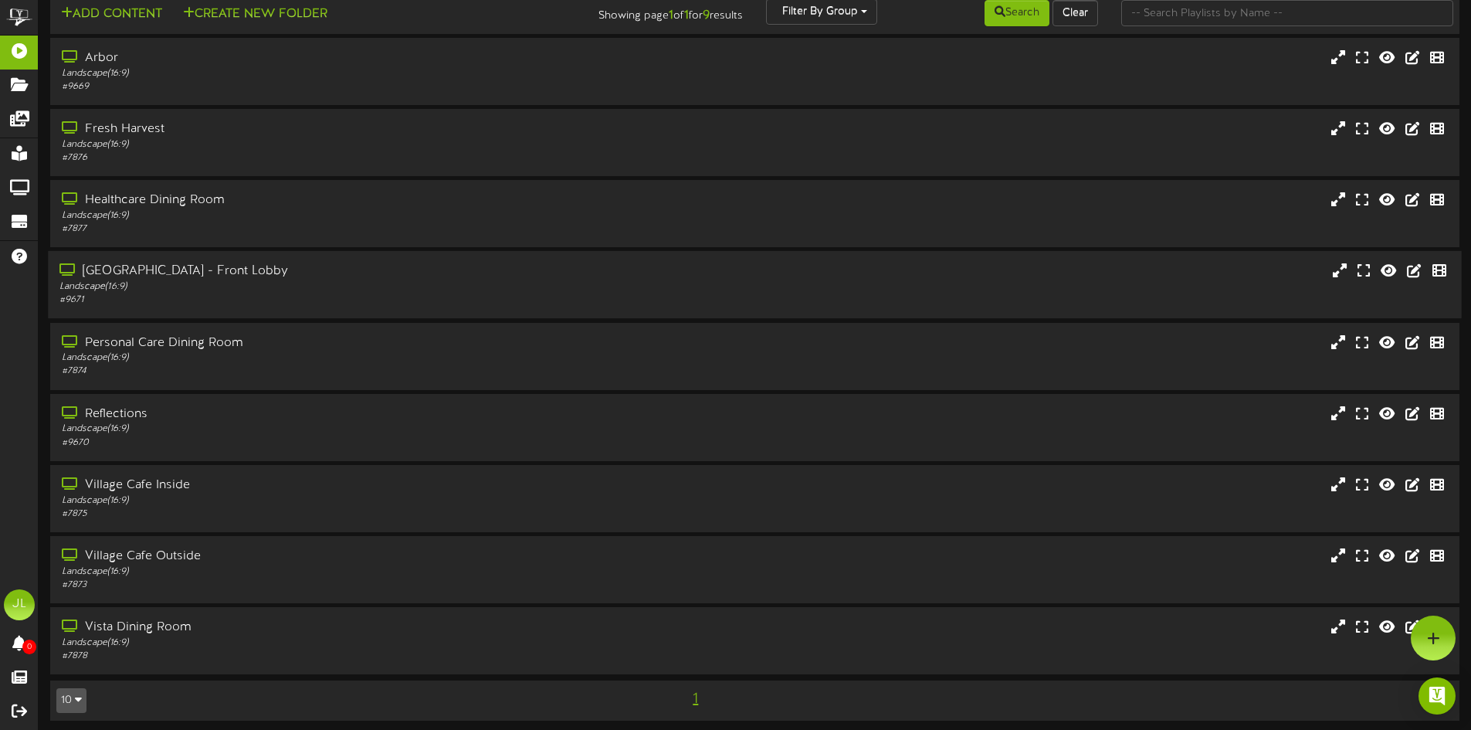
scroll to position [25, 0]
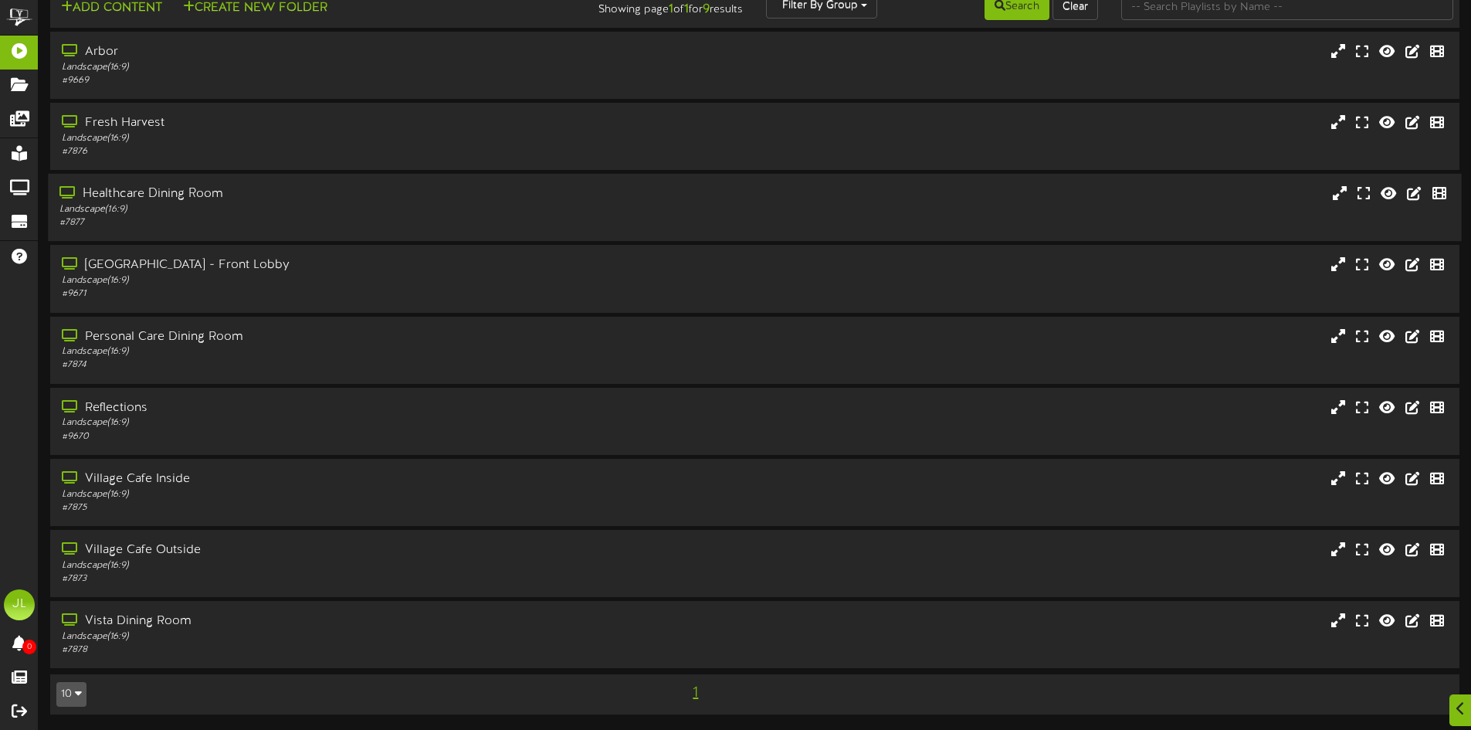
click at [205, 174] on div "Healthcare Dining Room Landscape ( 16:9 ) # 7877" at bounding box center [754, 207] width 1413 height 67
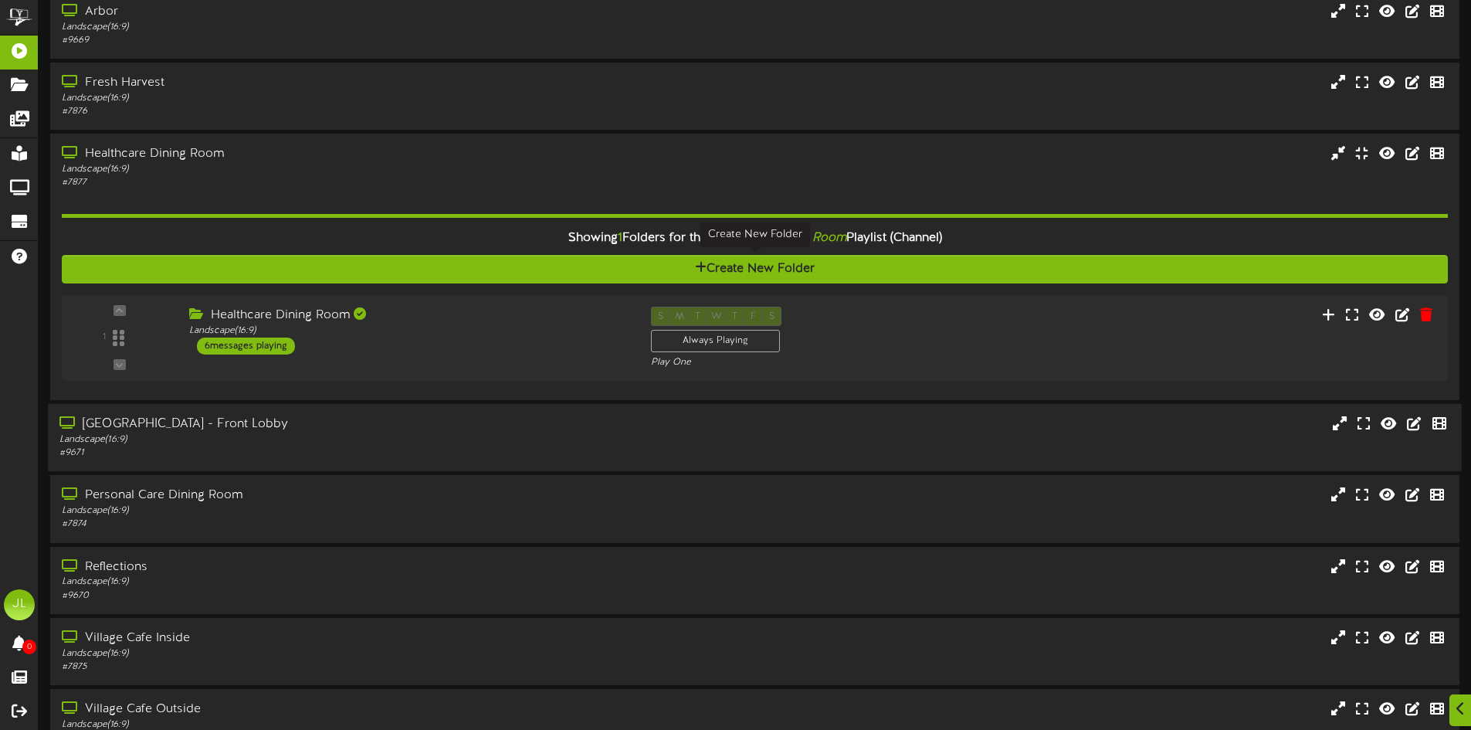
scroll to position [103, 0]
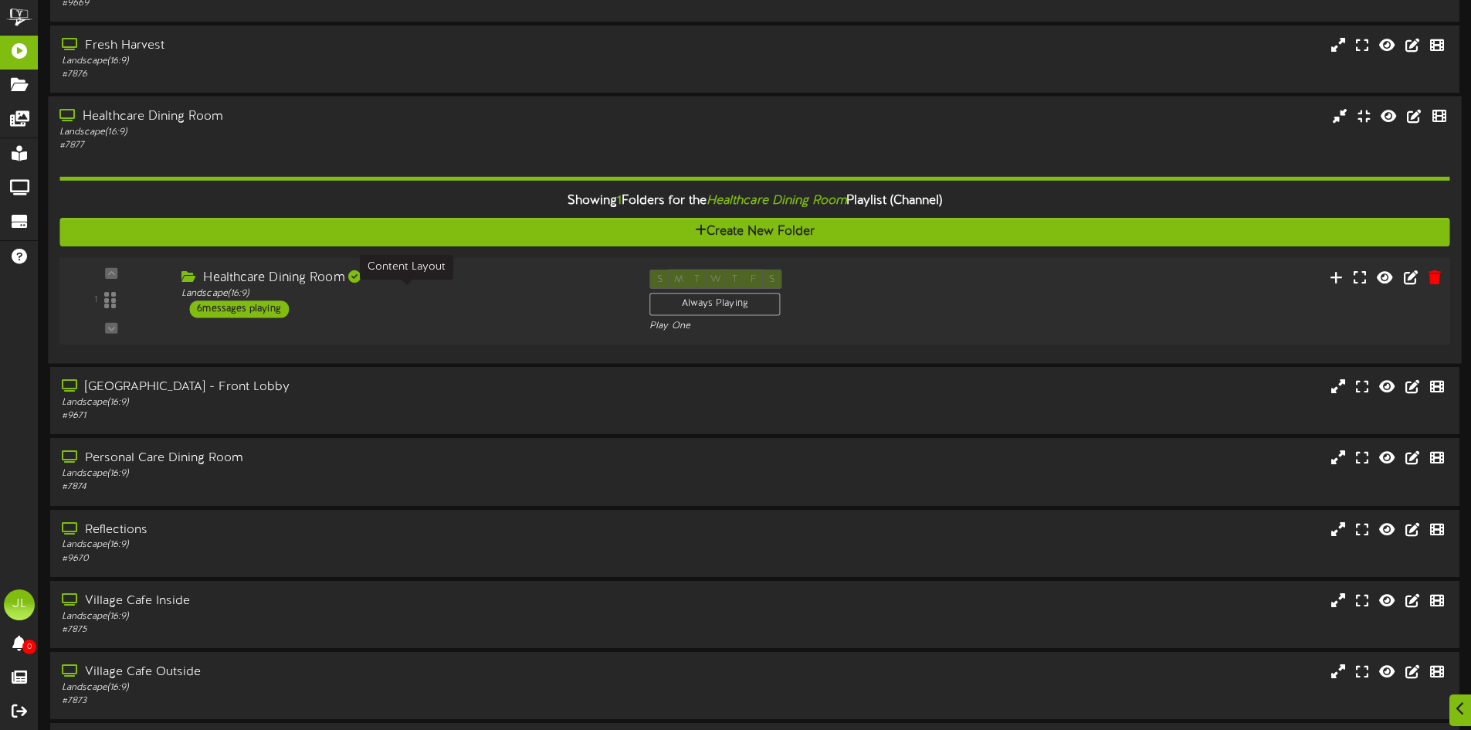
click at [252, 298] on div "Landscape ( 16:9 )" at bounding box center [403, 293] width 445 height 13
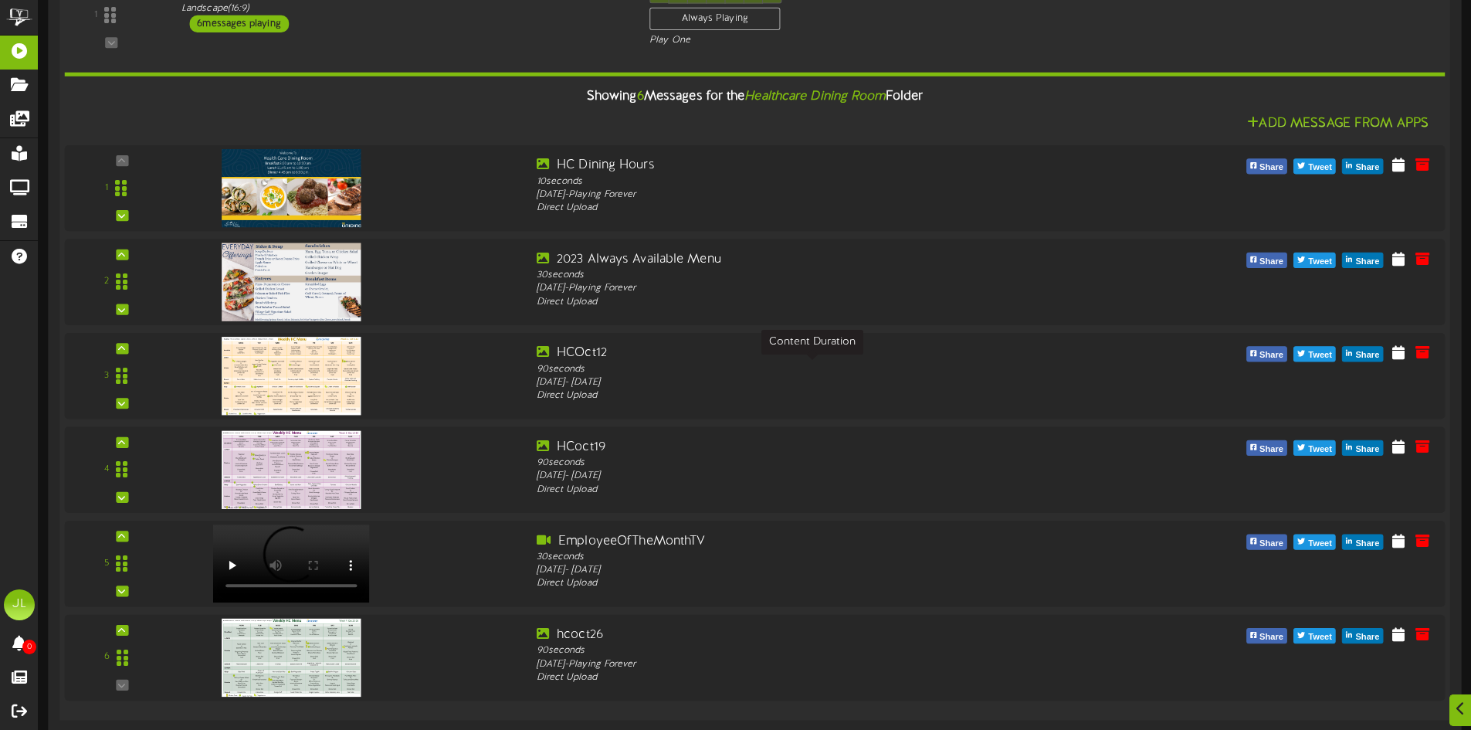
scroll to position [412, 0]
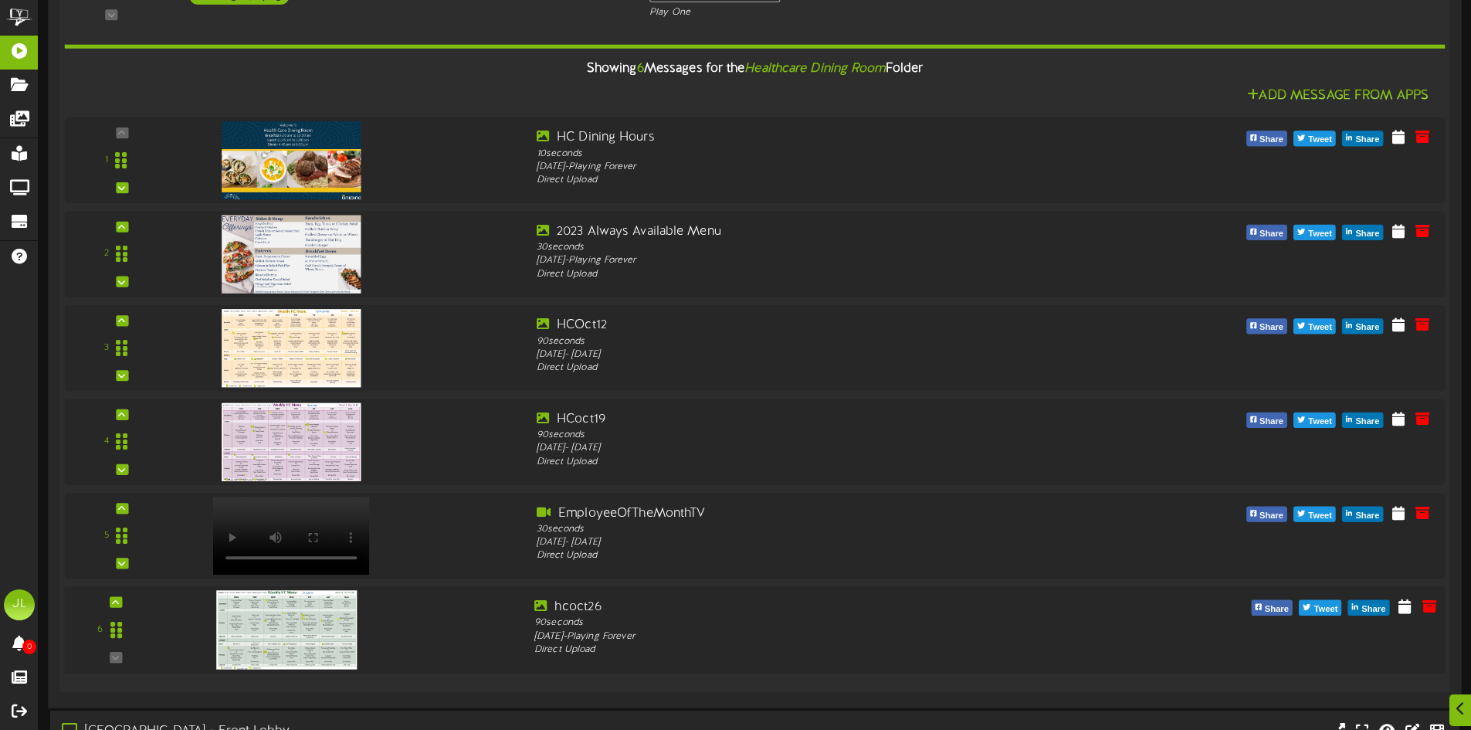
click at [281, 627] on img at bounding box center [286, 629] width 141 height 79
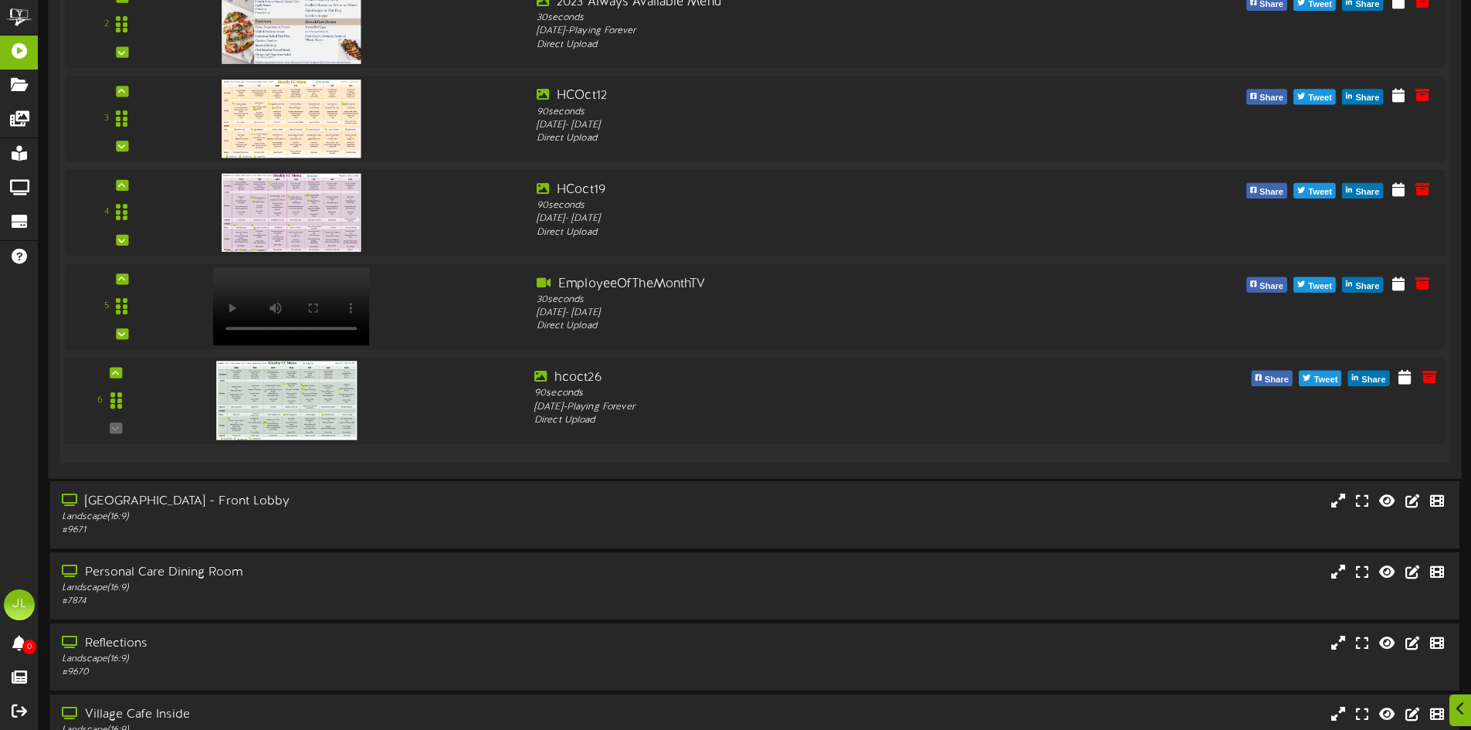
scroll to position [723, 0]
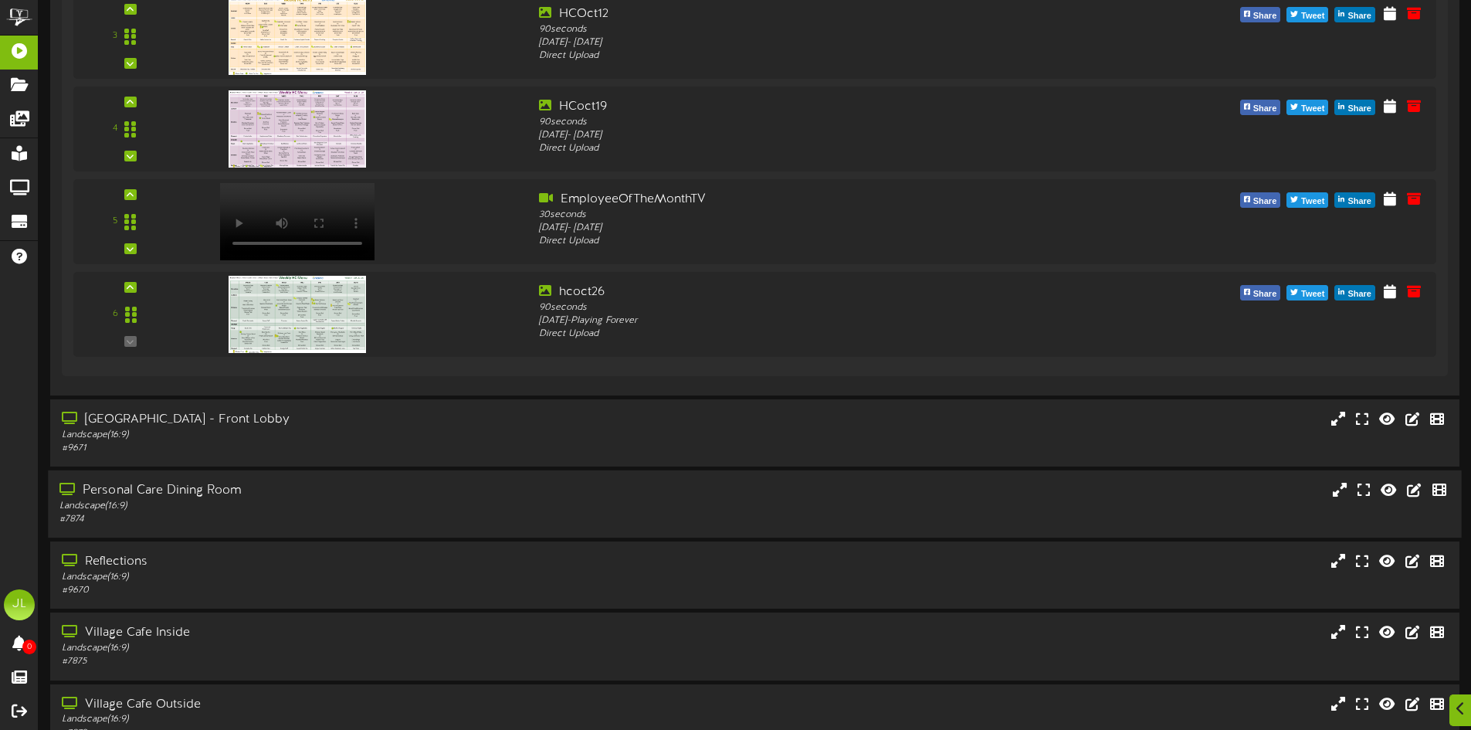
click at [209, 483] on div "Personal Care Dining Room" at bounding box center [342, 491] width 566 height 18
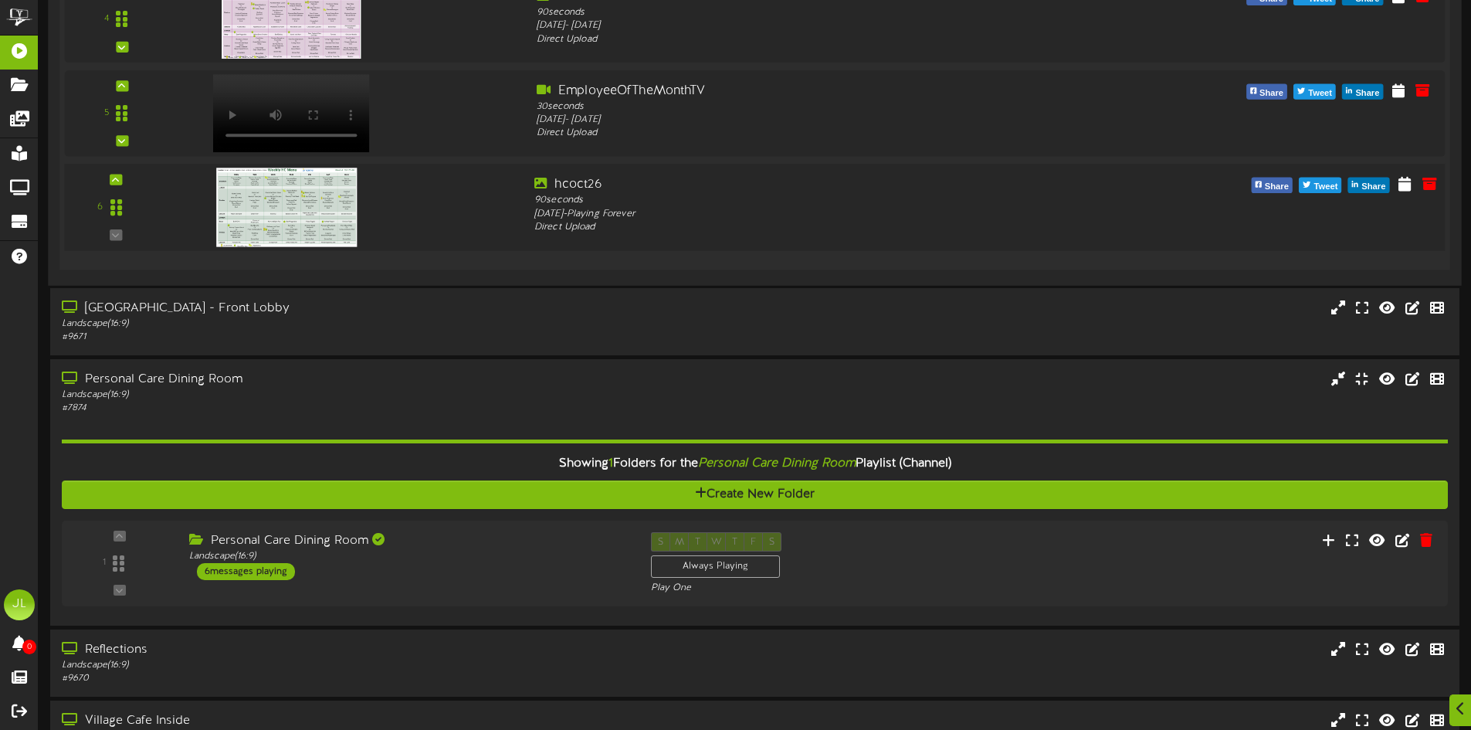
scroll to position [877, 0]
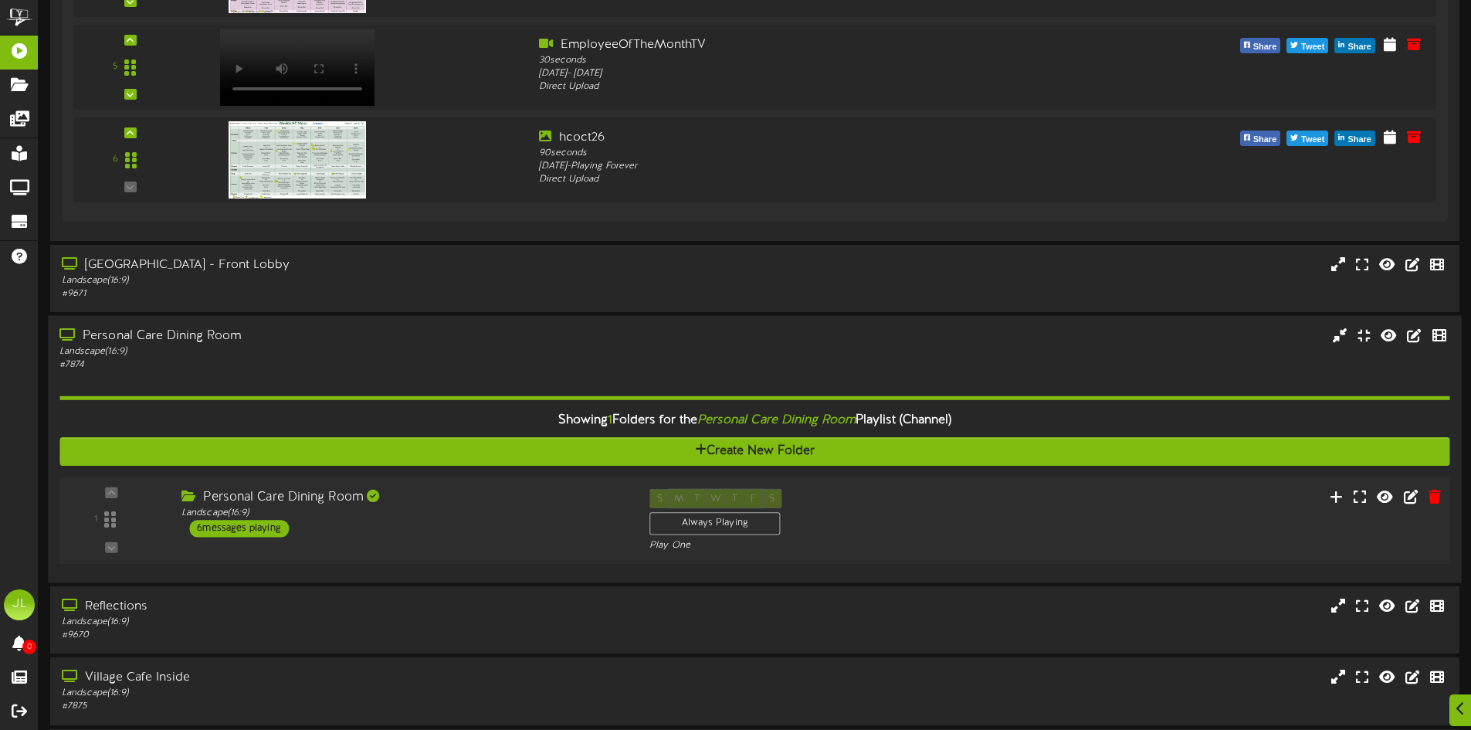
click at [271, 532] on div "6 messages playing" at bounding box center [239, 528] width 100 height 17
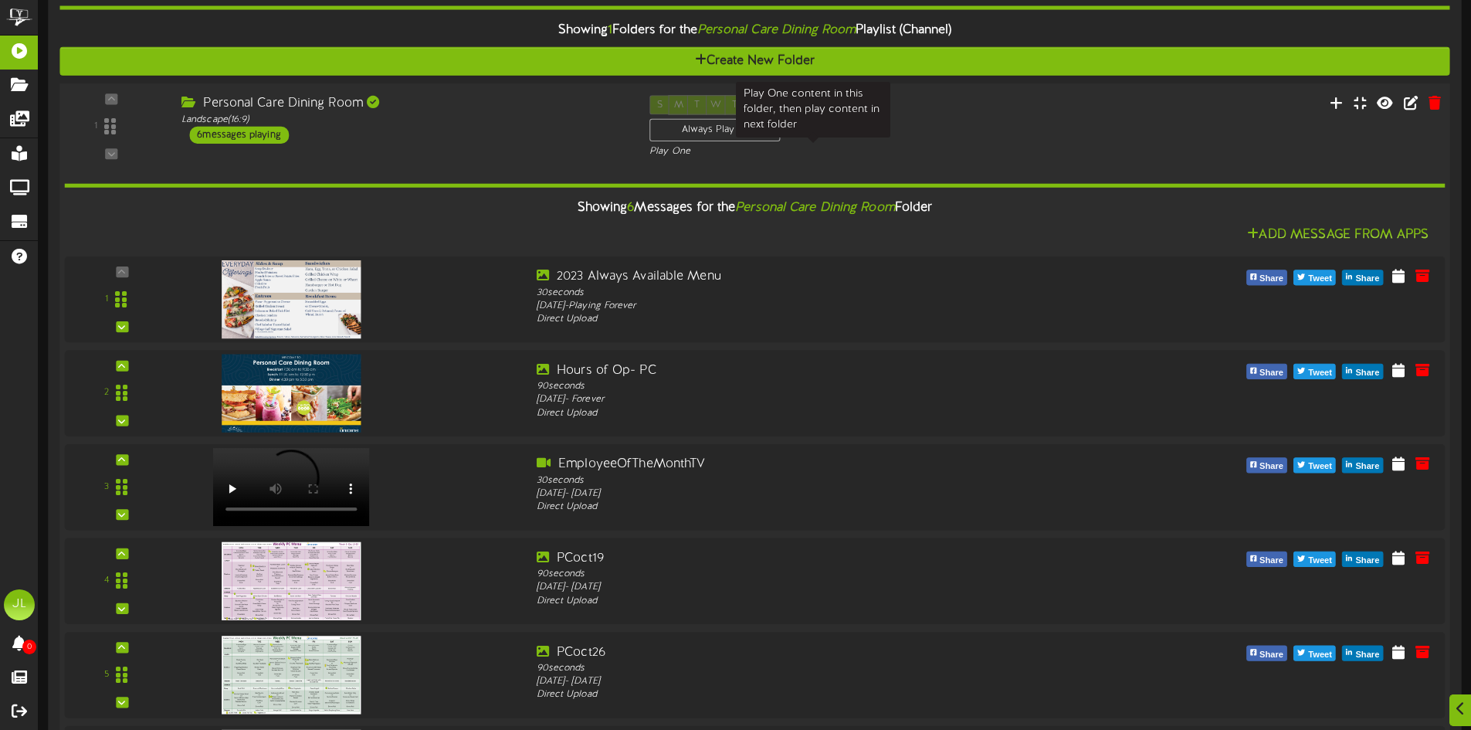
scroll to position [1418, 0]
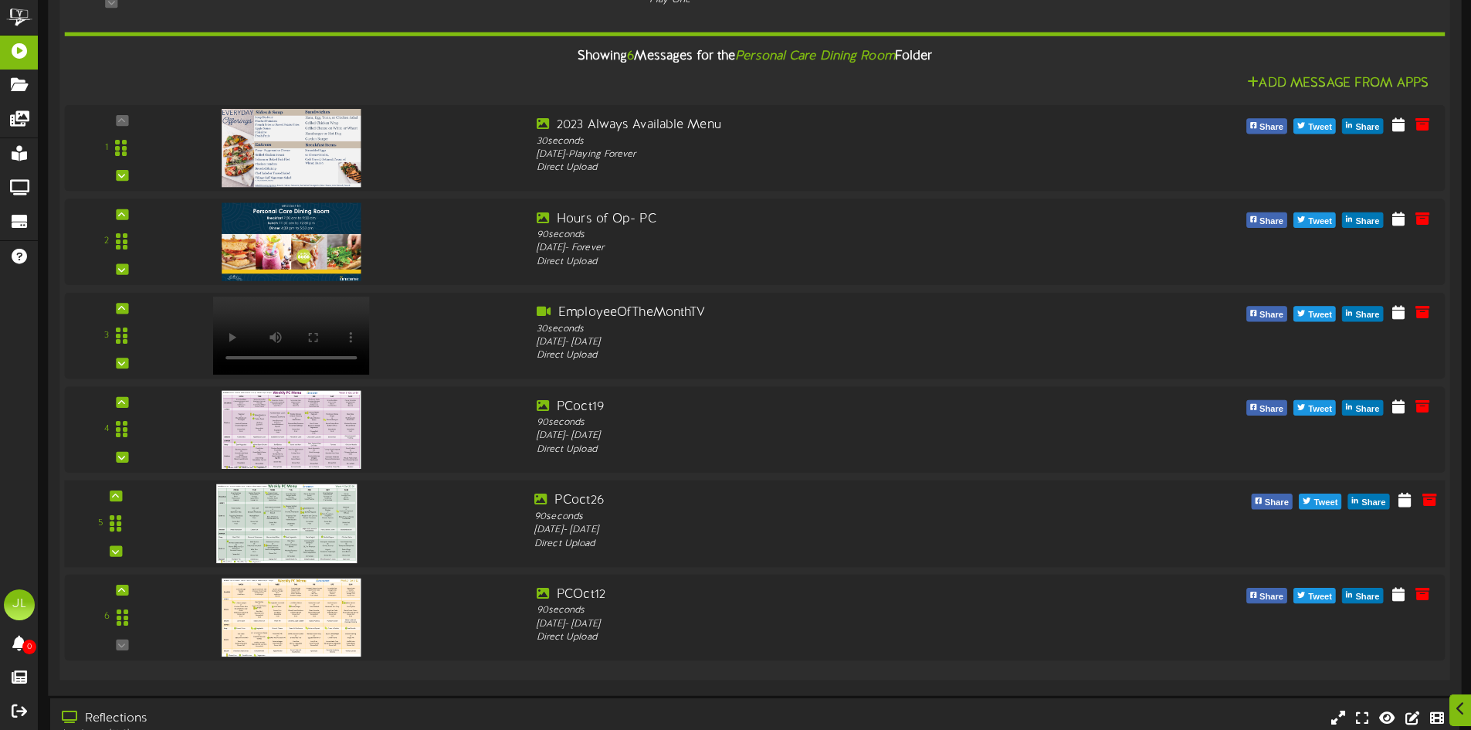
click at [256, 529] on img at bounding box center [286, 523] width 141 height 79
